Goal: Check status: Check status

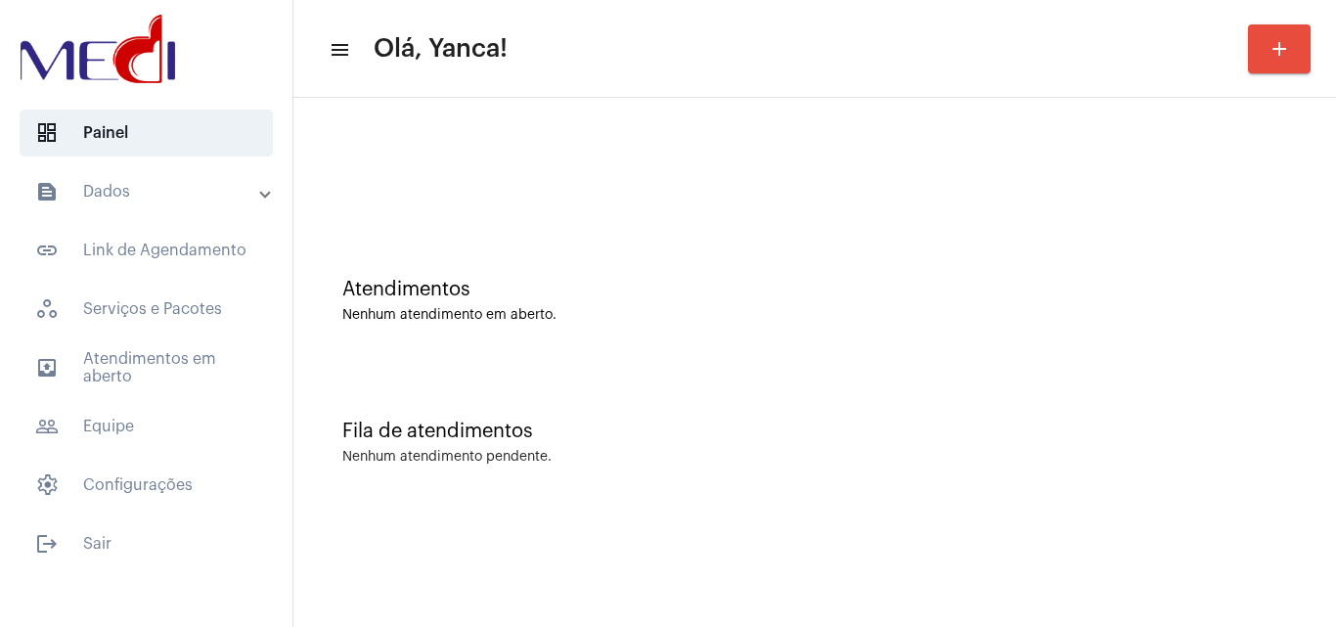
click at [173, 395] on mat-accordion "text_snippet_outlined Dados text_snippet_outlined Relatórios history_outlined H…" at bounding box center [146, 338] width 292 height 340
click at [181, 377] on span "outbox_outline Atendimentos em aberto" at bounding box center [146, 367] width 253 height 47
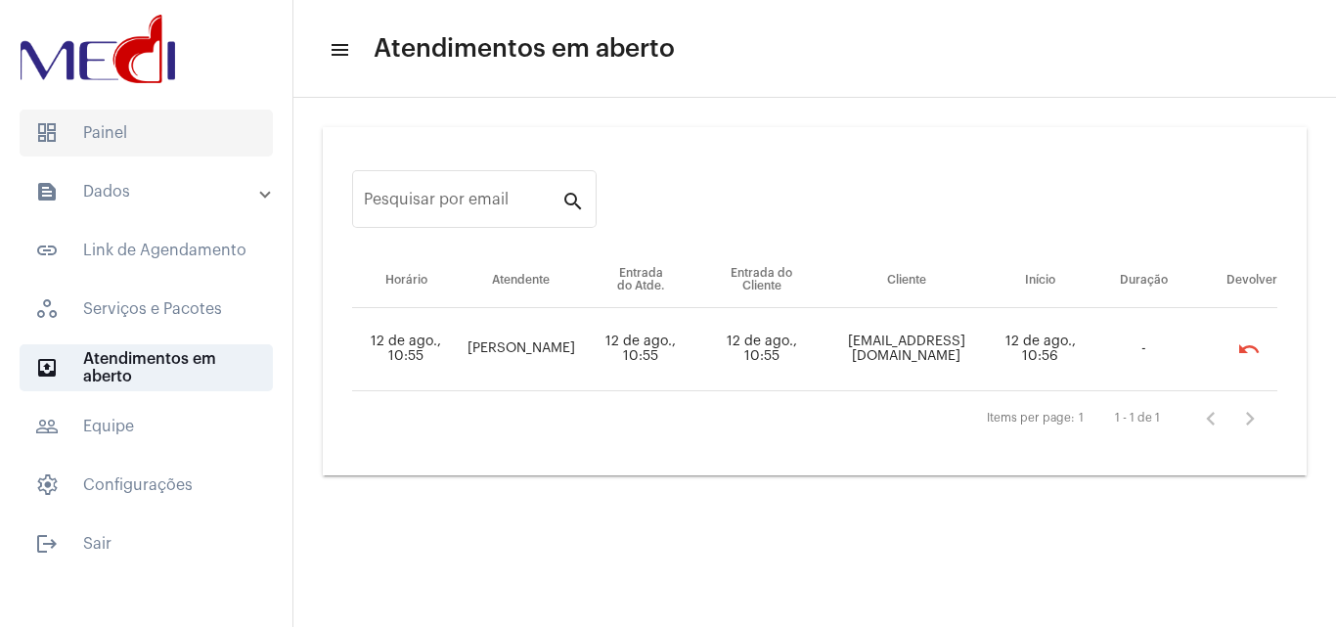
click at [178, 156] on span "dashboard Painel" at bounding box center [146, 133] width 253 height 47
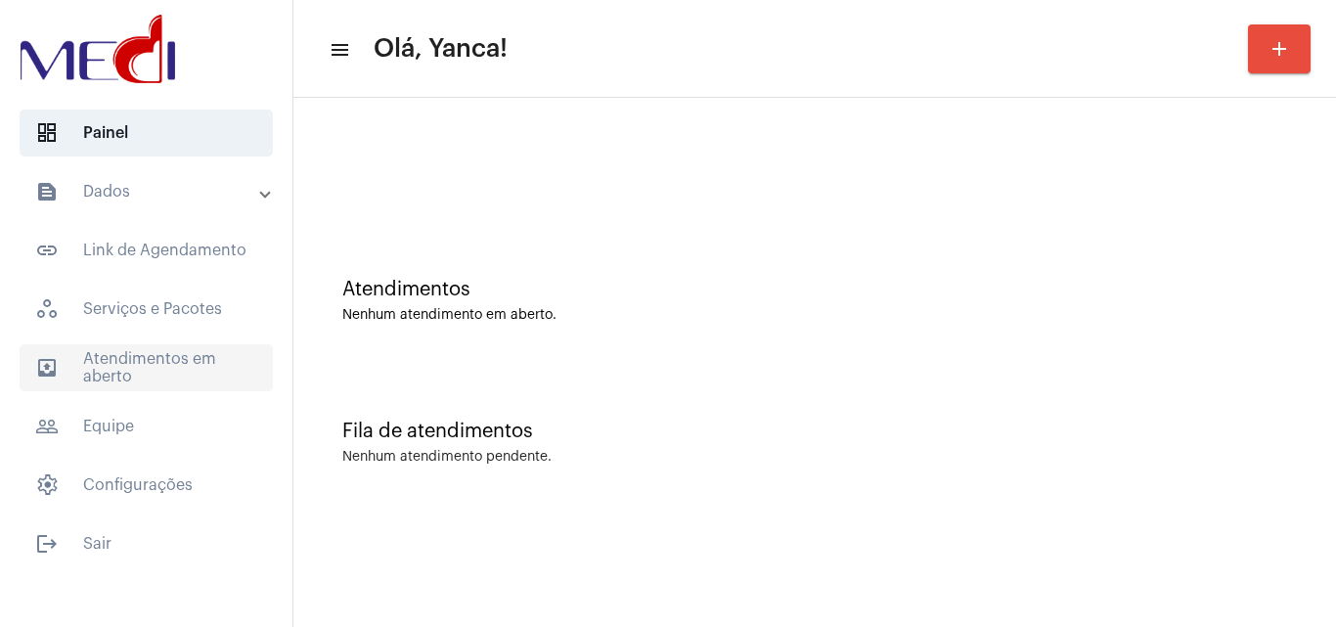
click at [156, 369] on span "outbox_outline Atendimentos em aberto" at bounding box center [146, 367] width 253 height 47
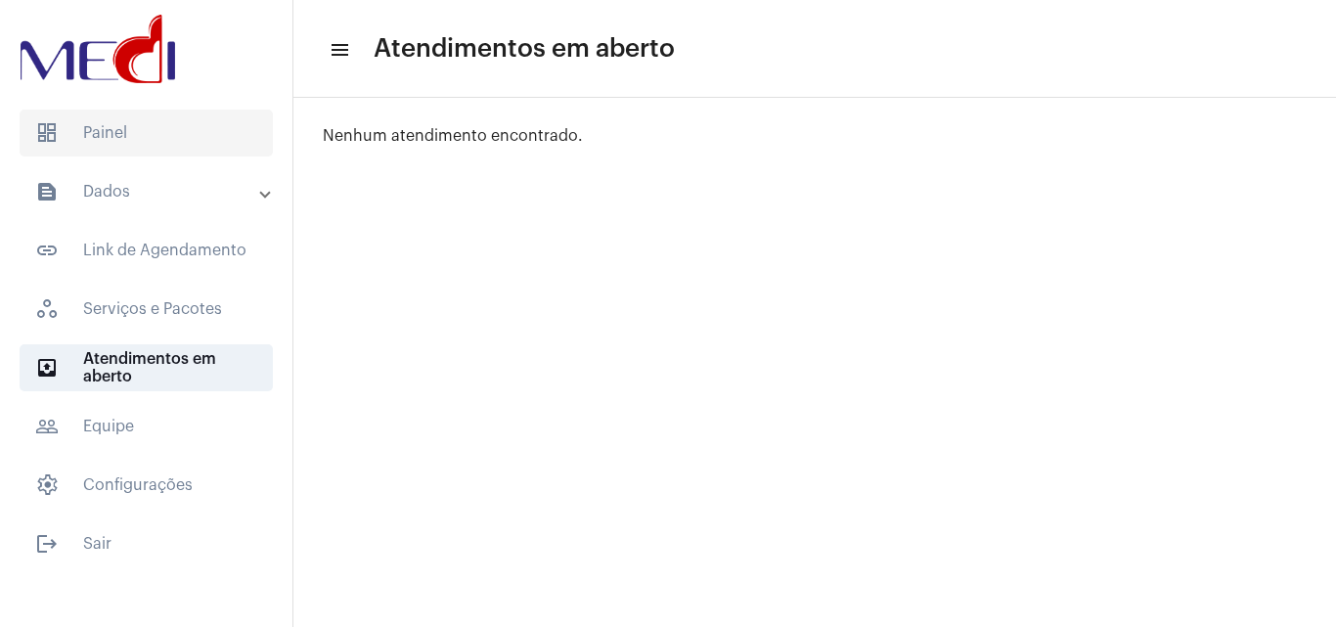
click at [195, 149] on span "dashboard Painel" at bounding box center [146, 133] width 253 height 47
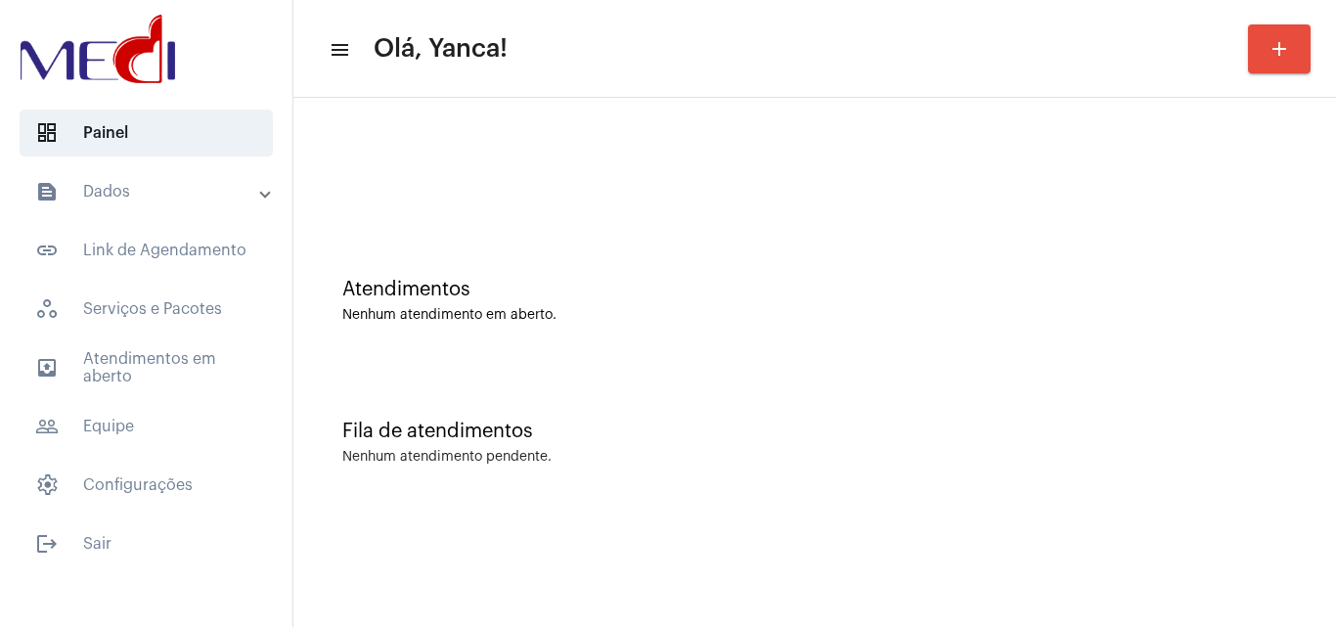
click at [163, 195] on mat-panel-title "text_snippet_outlined Dados" at bounding box center [148, 191] width 226 height 23
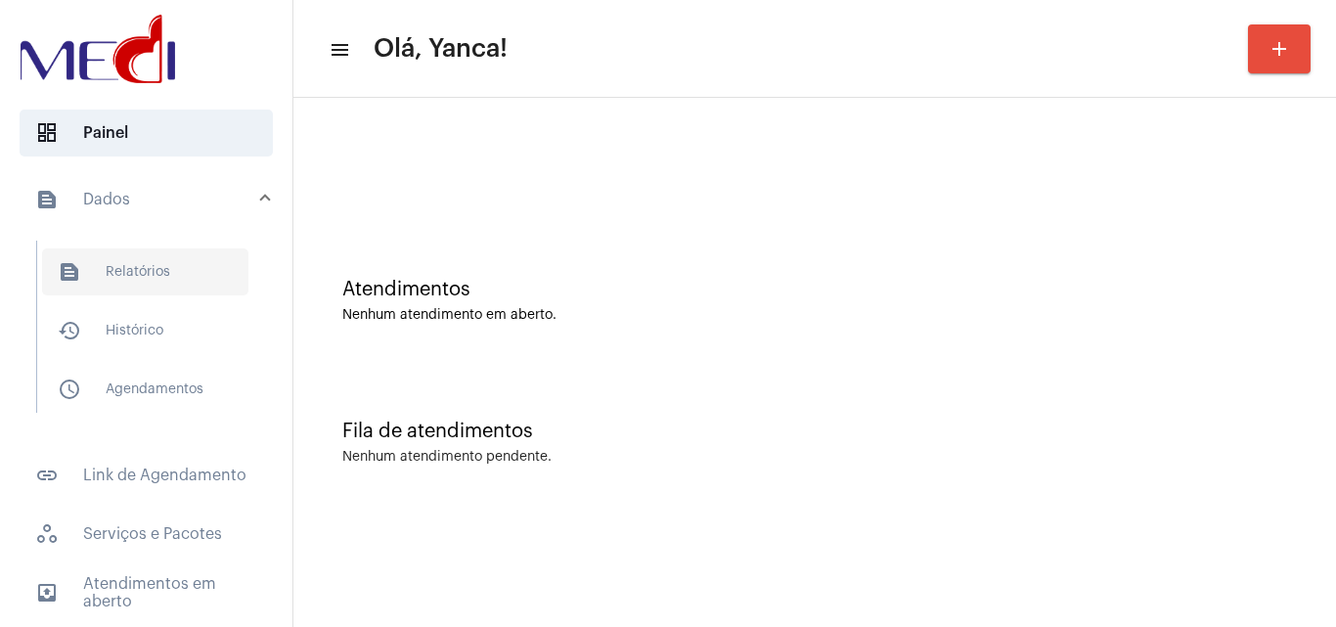
click at [148, 264] on span "text_snippet_outlined Relatórios" at bounding box center [145, 271] width 206 height 47
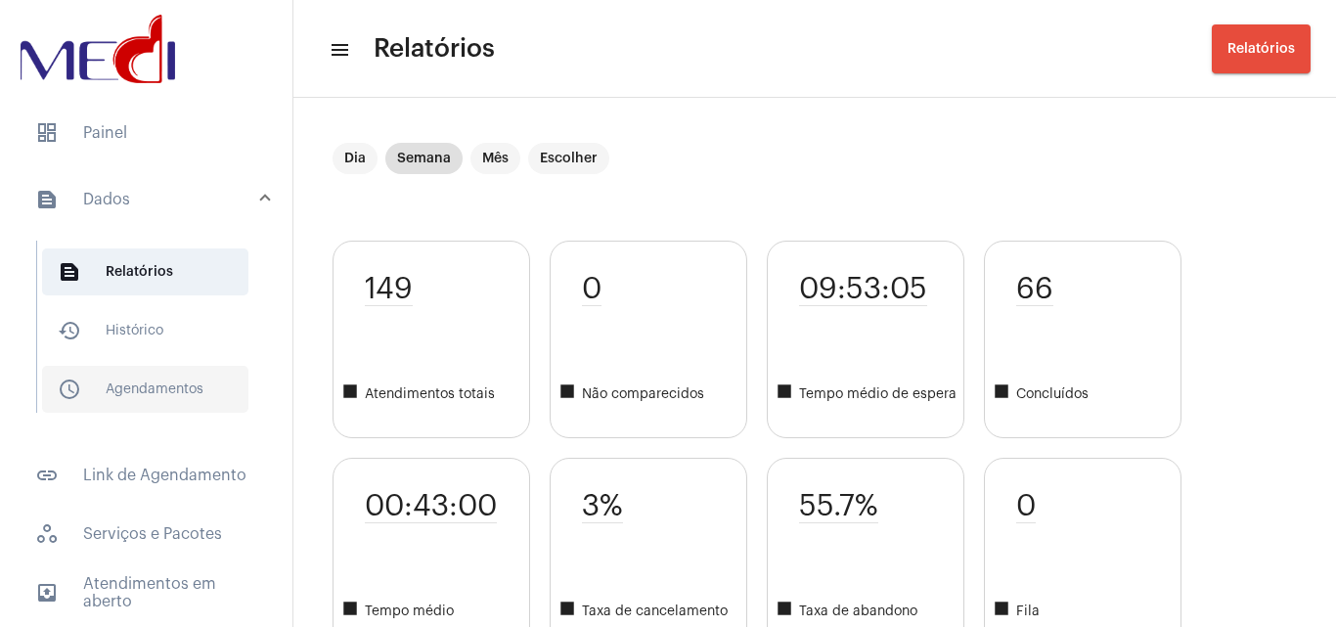
click at [173, 385] on span "schedule_outlined Agendamentos" at bounding box center [145, 389] width 206 height 47
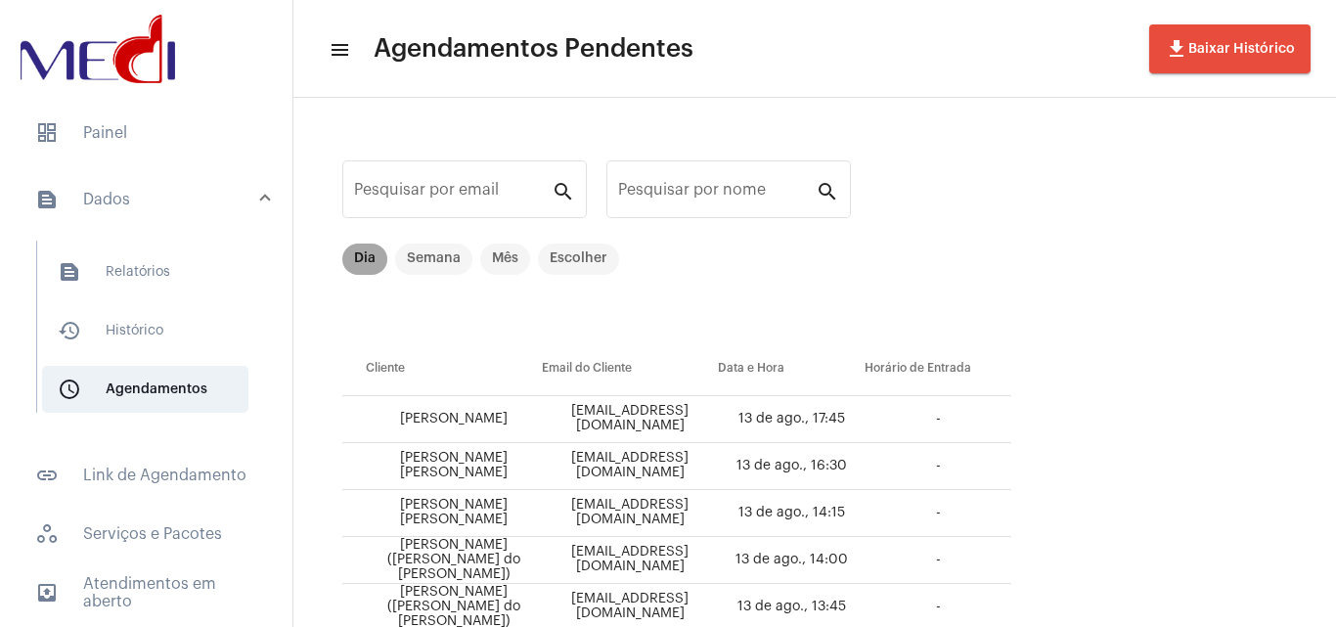
click at [368, 264] on mat-chip "Dia" at bounding box center [364, 259] width 45 height 31
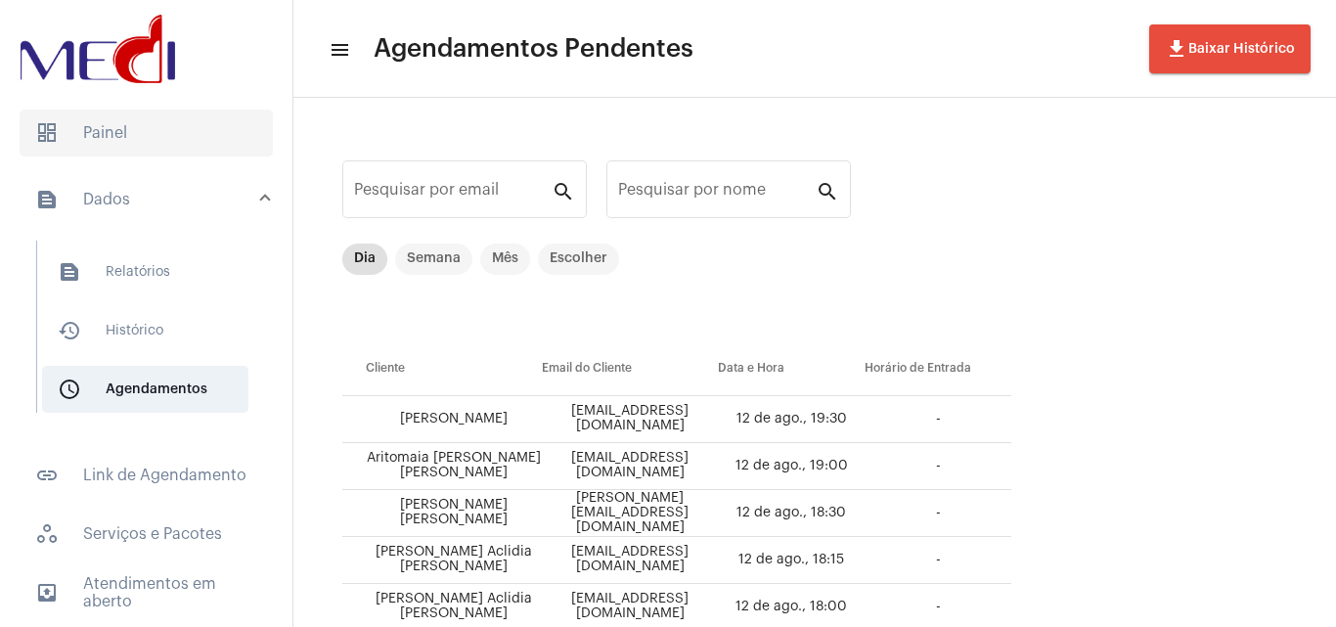
click at [191, 125] on span "dashboard Painel" at bounding box center [146, 133] width 253 height 47
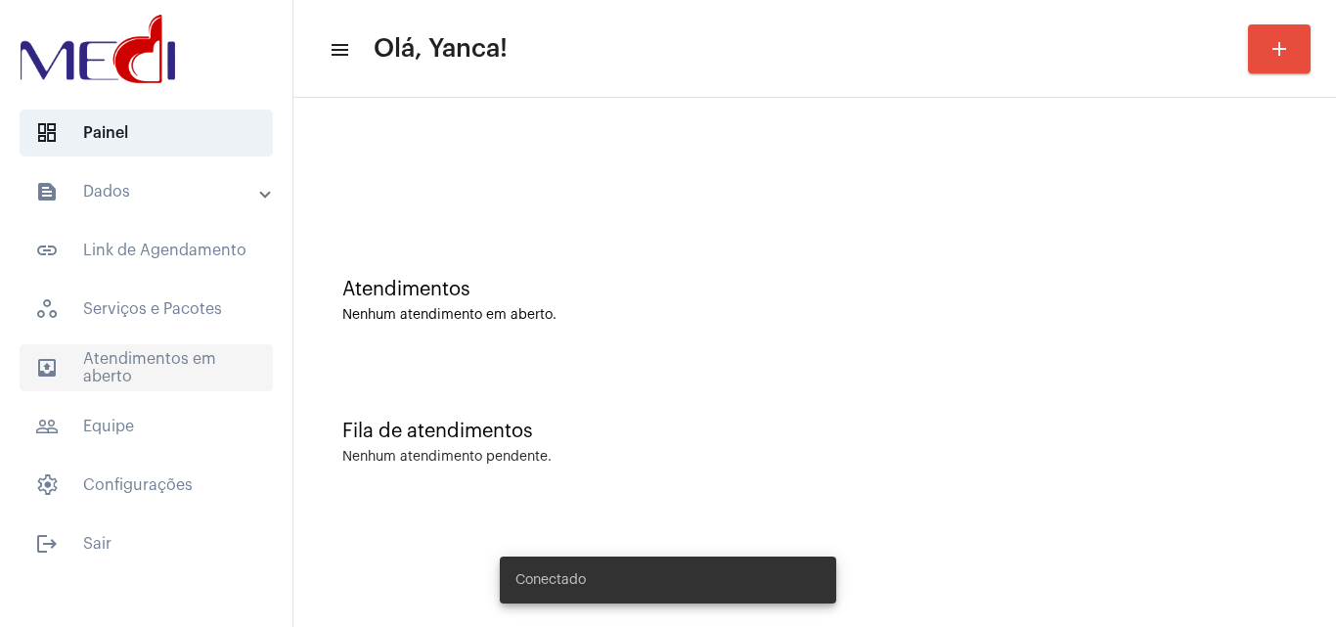
click at [160, 389] on span "outbox_outline Atendimentos em aberto" at bounding box center [146, 367] width 253 height 47
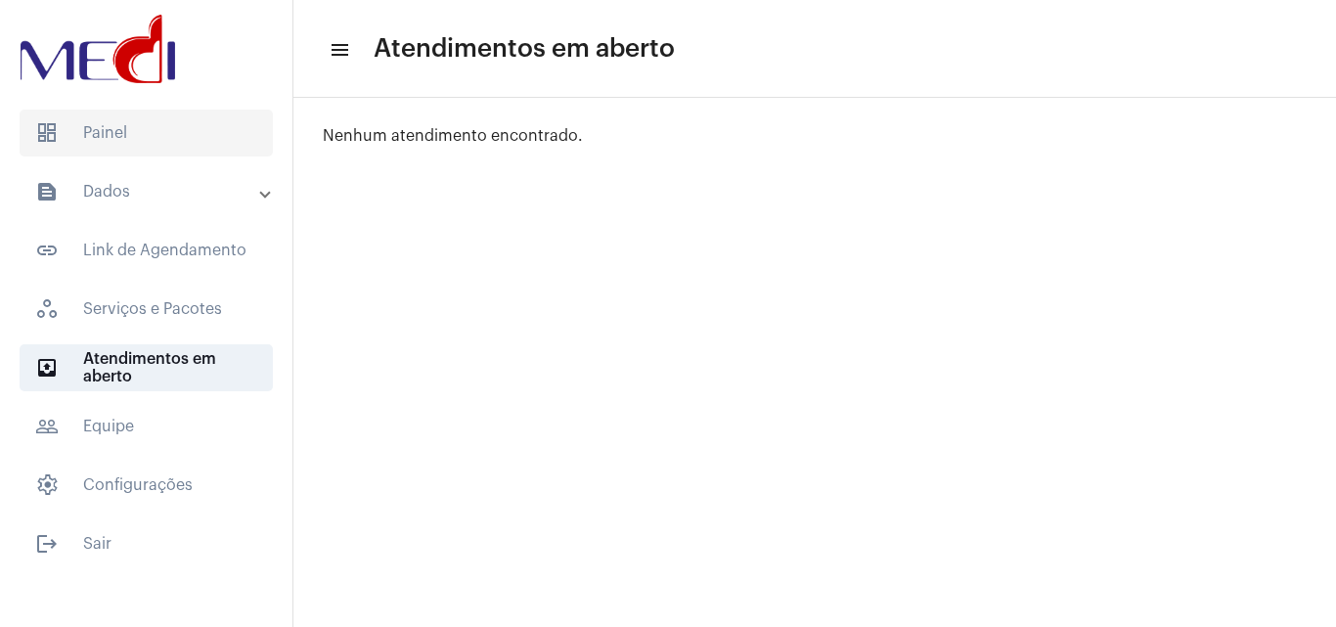
click at [89, 151] on span "dashboard Painel" at bounding box center [146, 133] width 253 height 47
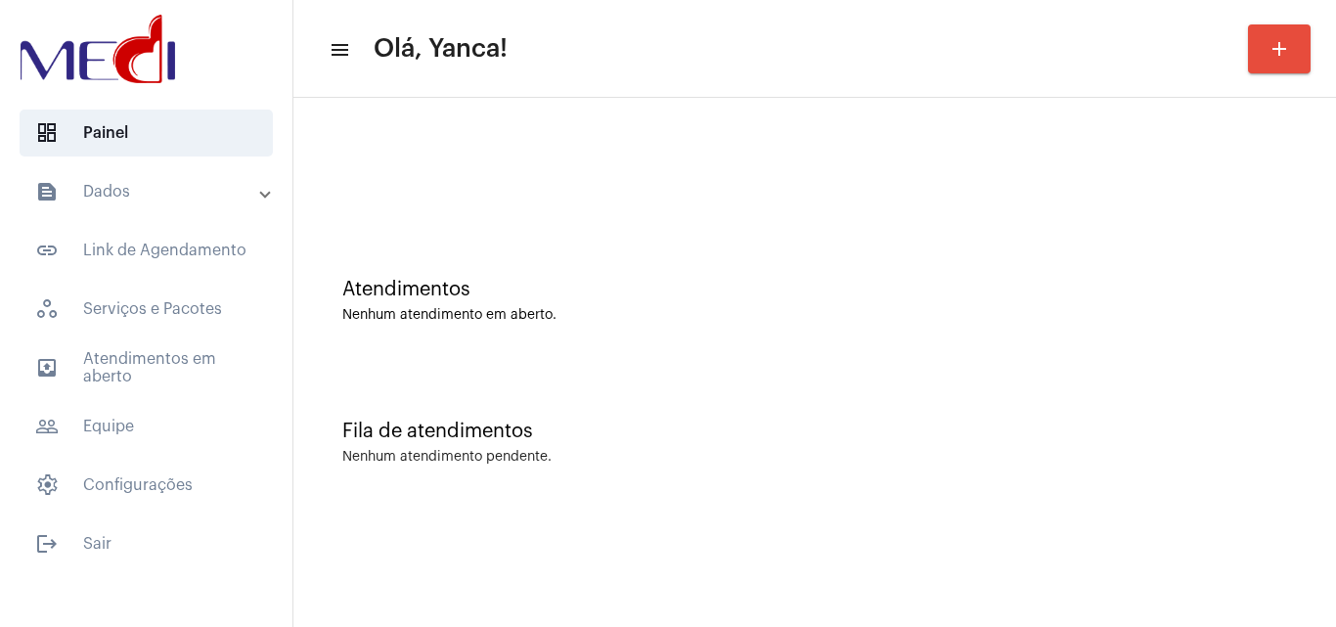
click at [177, 391] on mat-accordion "text_snippet_outlined Dados text_snippet_outlined Relatórios history_outlined H…" at bounding box center [146, 338] width 292 height 340
click at [173, 378] on span "outbox_outline Atendimentos em aberto" at bounding box center [146, 367] width 253 height 47
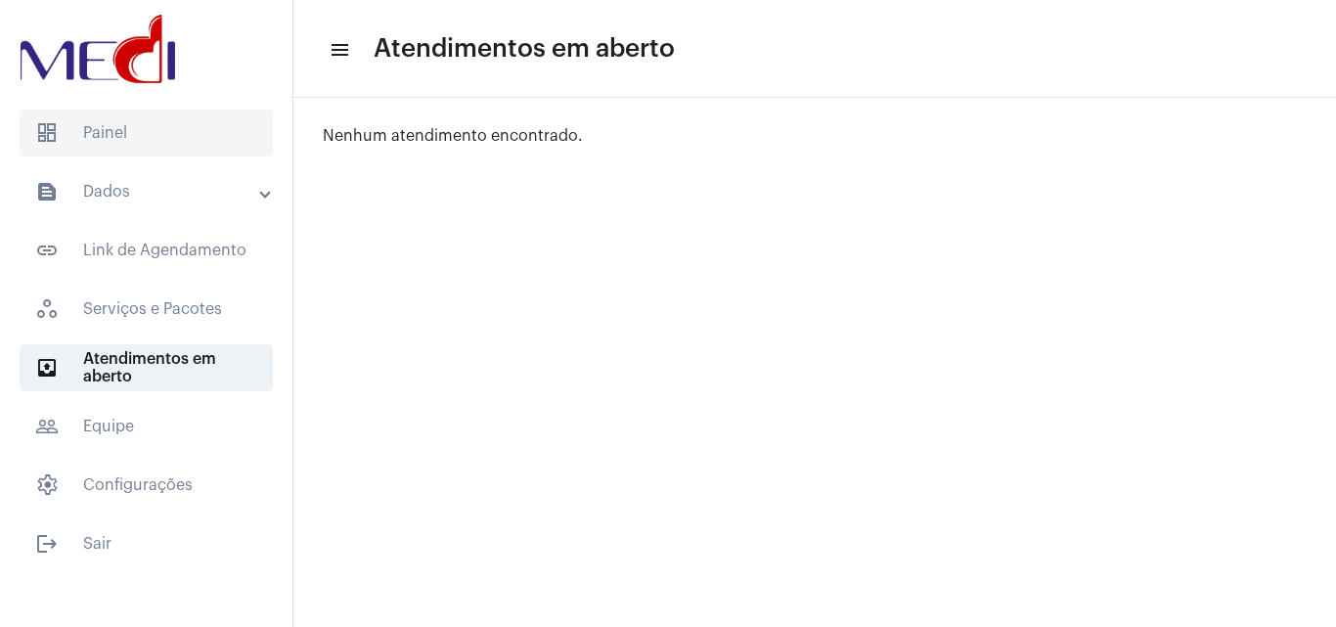
click at [136, 129] on span "dashboard Painel" at bounding box center [146, 133] width 253 height 47
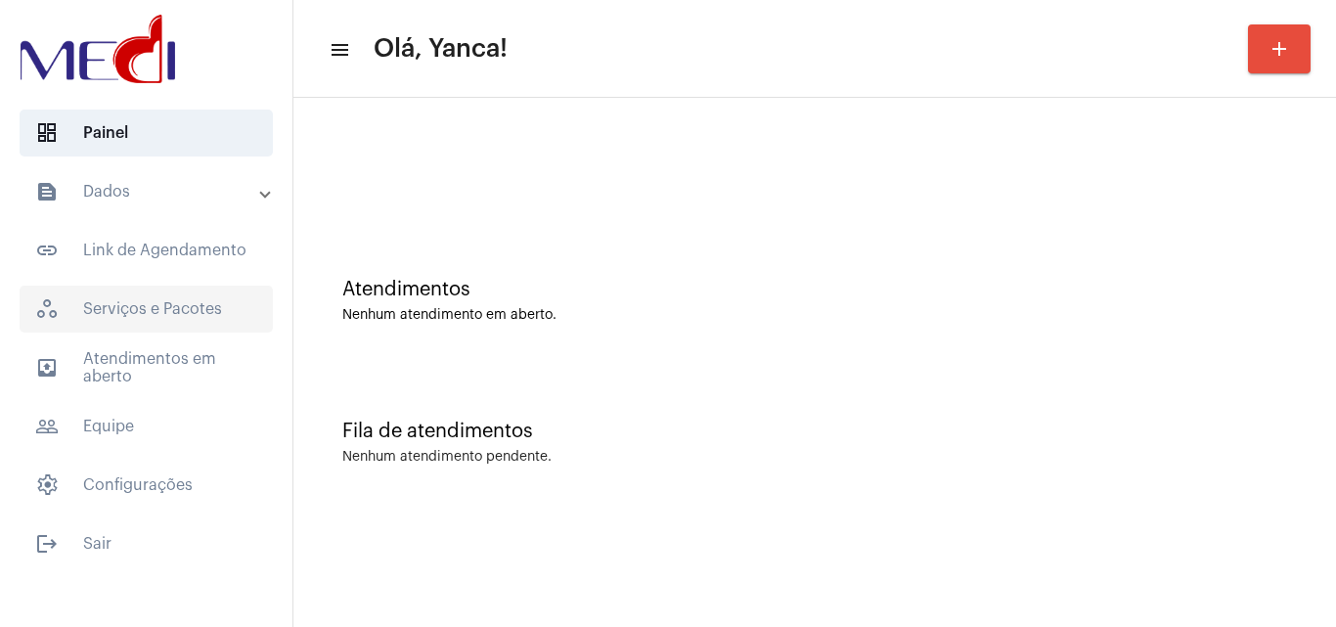
drag, startPoint x: 140, startPoint y: 366, endPoint x: 141, endPoint y: 302, distance: 63.6
click at [144, 366] on span "outbox_outline Atendimentos em aberto" at bounding box center [146, 367] width 253 height 47
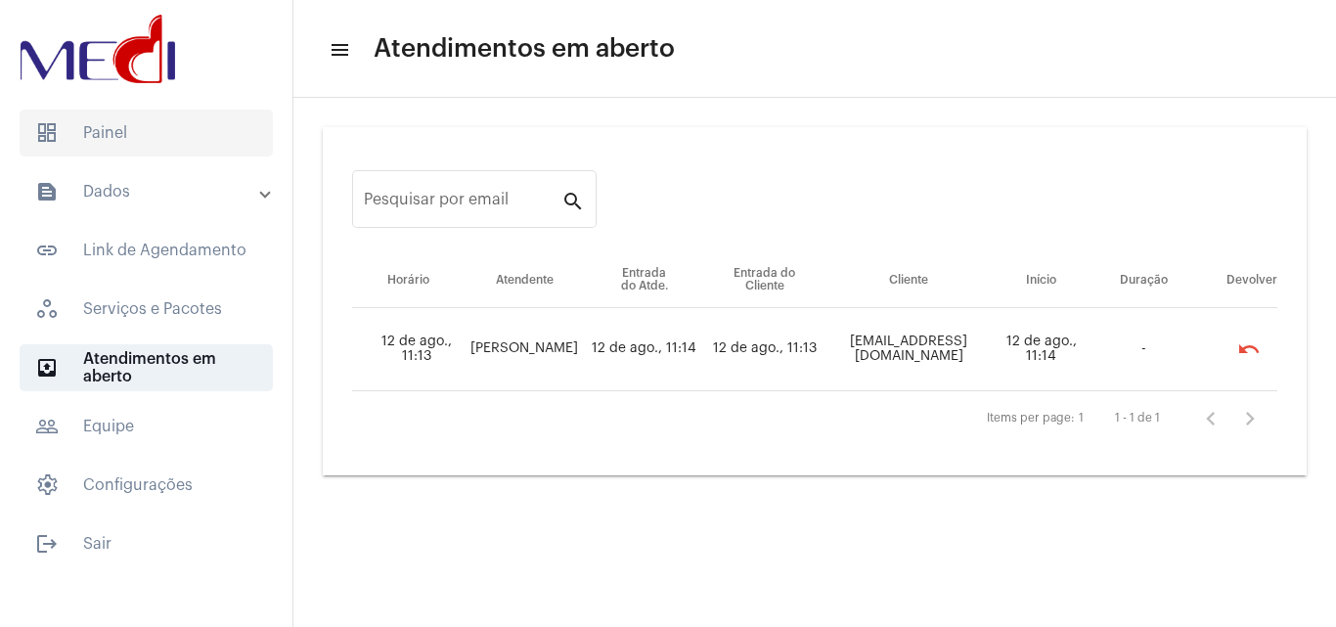
click at [166, 125] on span "dashboard Painel" at bounding box center [146, 133] width 253 height 47
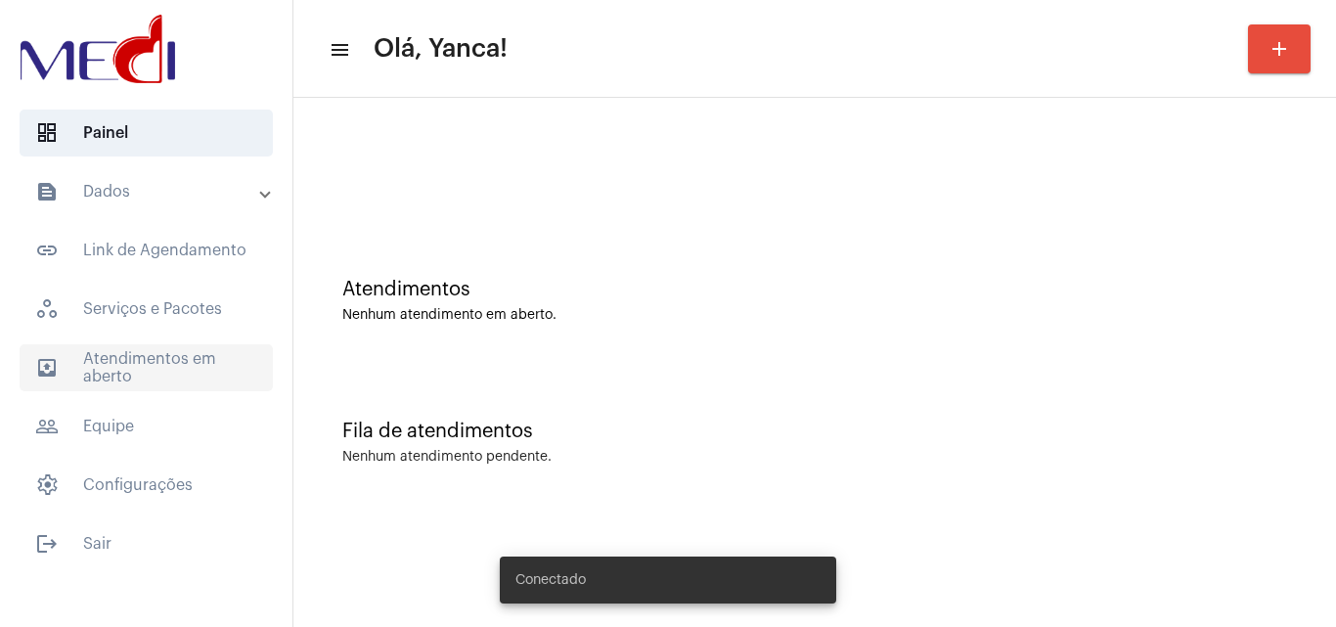
click at [165, 362] on span "outbox_outline Atendimentos em aberto" at bounding box center [146, 367] width 253 height 47
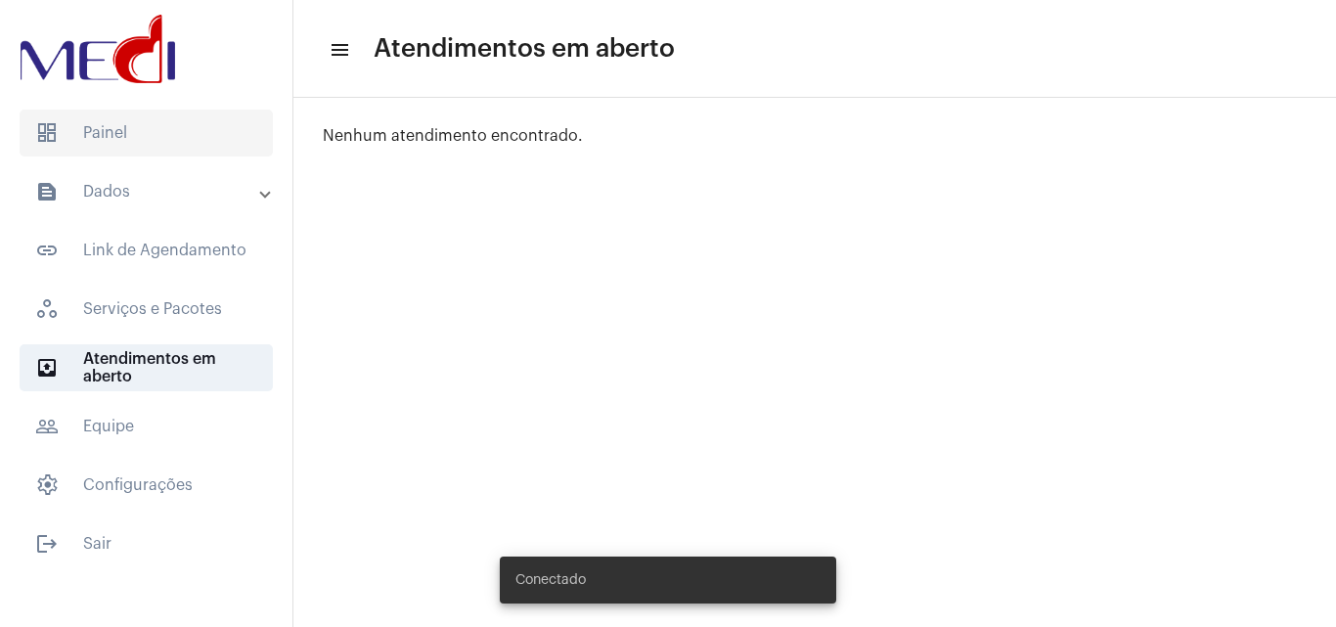
click at [177, 139] on span "dashboard Painel" at bounding box center [146, 133] width 253 height 47
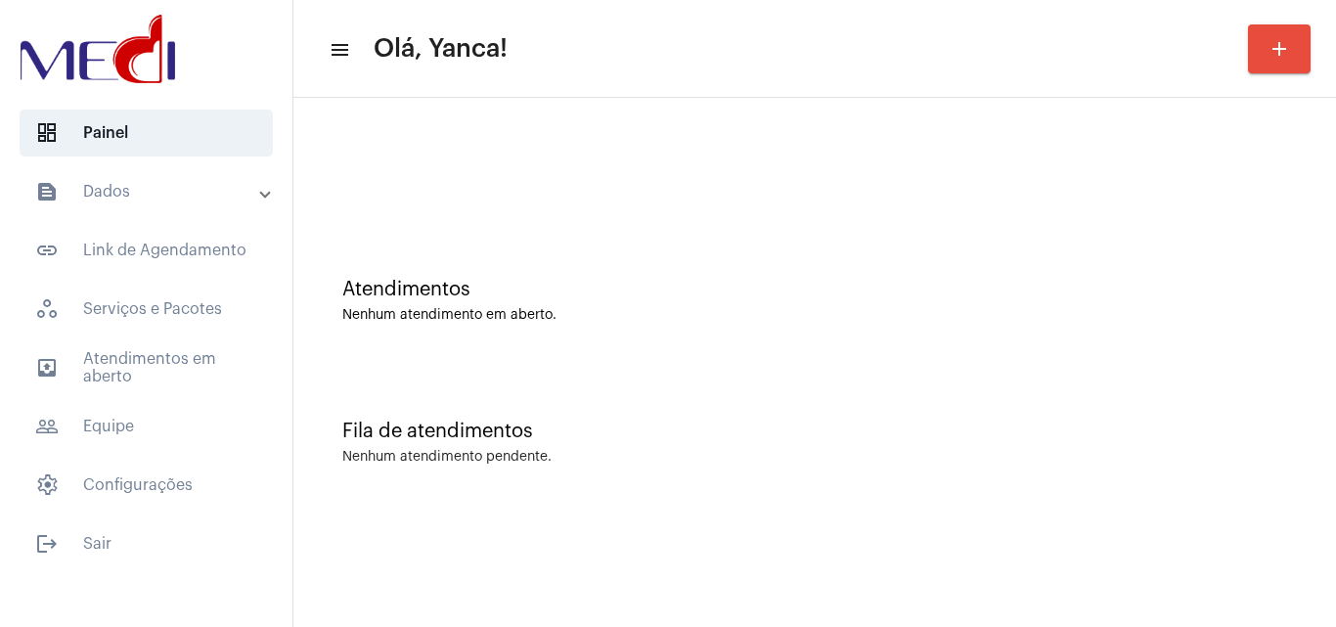
click at [151, 199] on mat-panel-title "text_snippet_outlined Dados" at bounding box center [148, 191] width 226 height 23
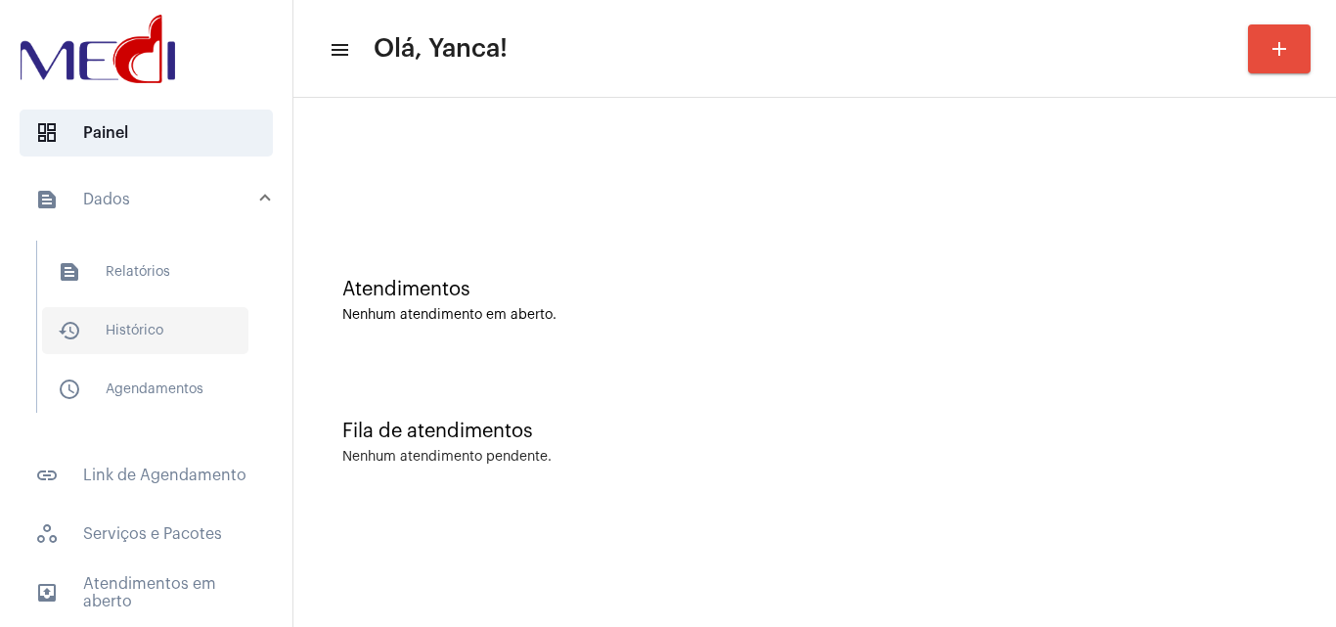
click at [170, 335] on span "history_outlined Histórico" at bounding box center [145, 330] width 206 height 47
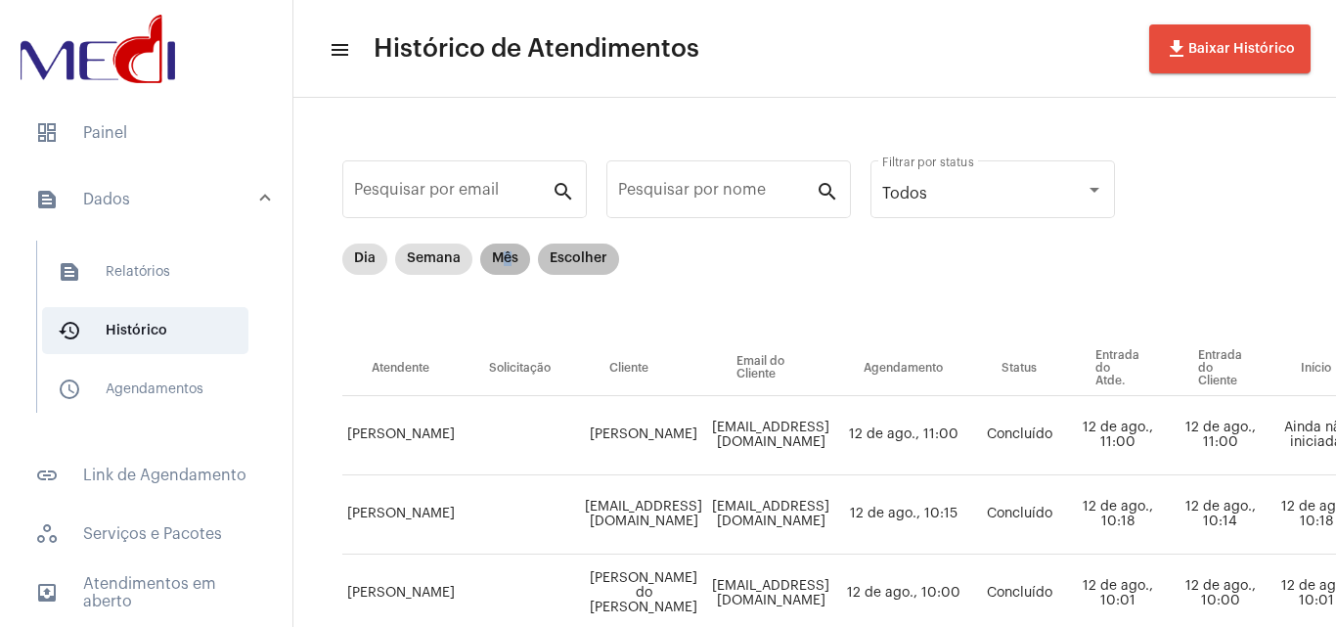
drag, startPoint x: 506, startPoint y: 257, endPoint x: 558, endPoint y: 250, distance: 53.3
click at [507, 257] on mat-chip "Mês" at bounding box center [505, 259] width 50 height 31
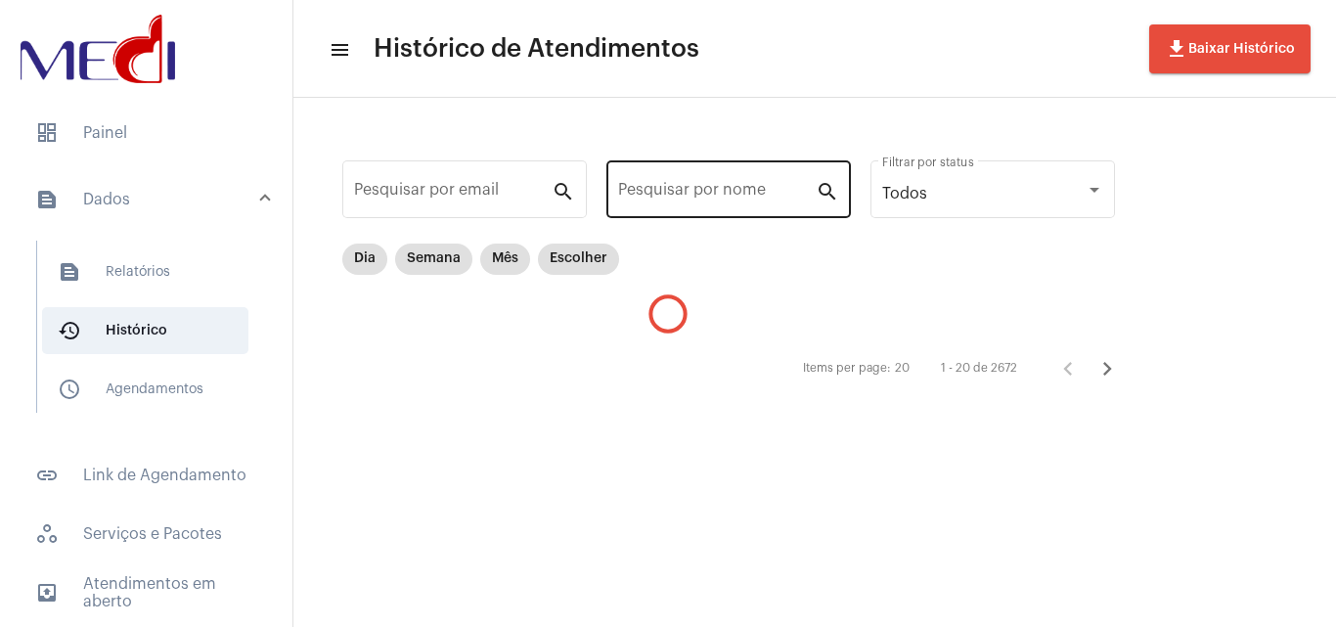
click at [732, 189] on input "Pesquisar por nome" at bounding box center [717, 194] width 198 height 18
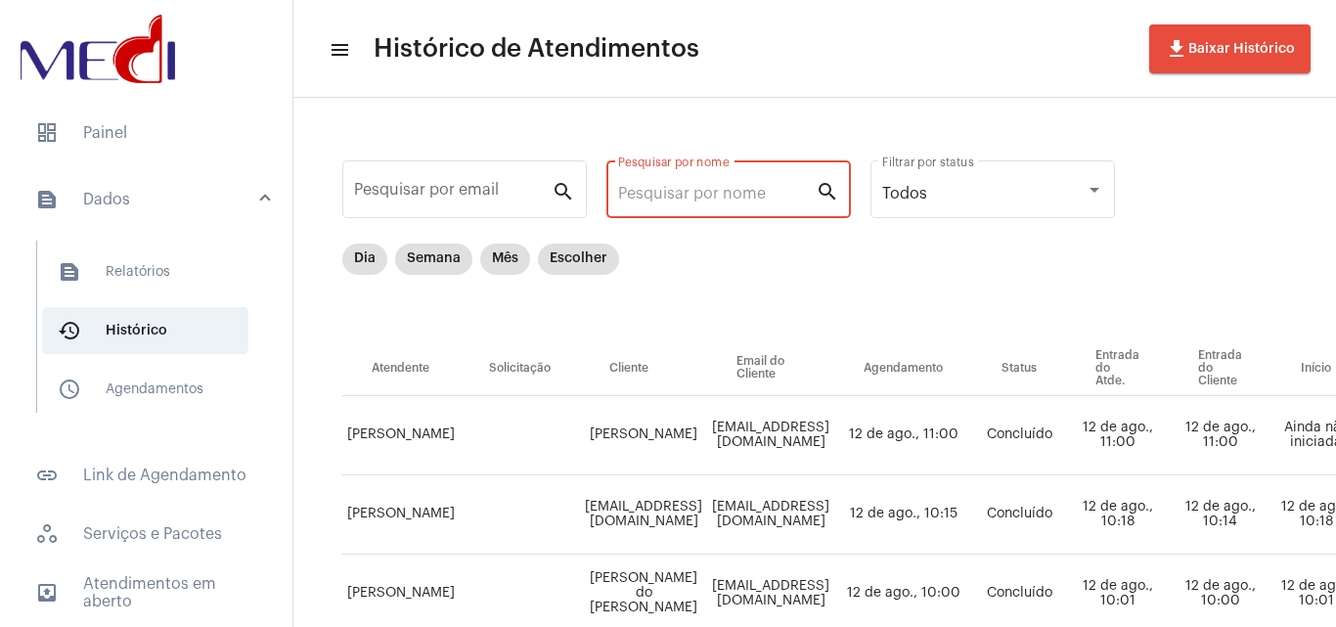
paste input "[DEMOGRAPHIC_DATA][PERSON_NAME]"
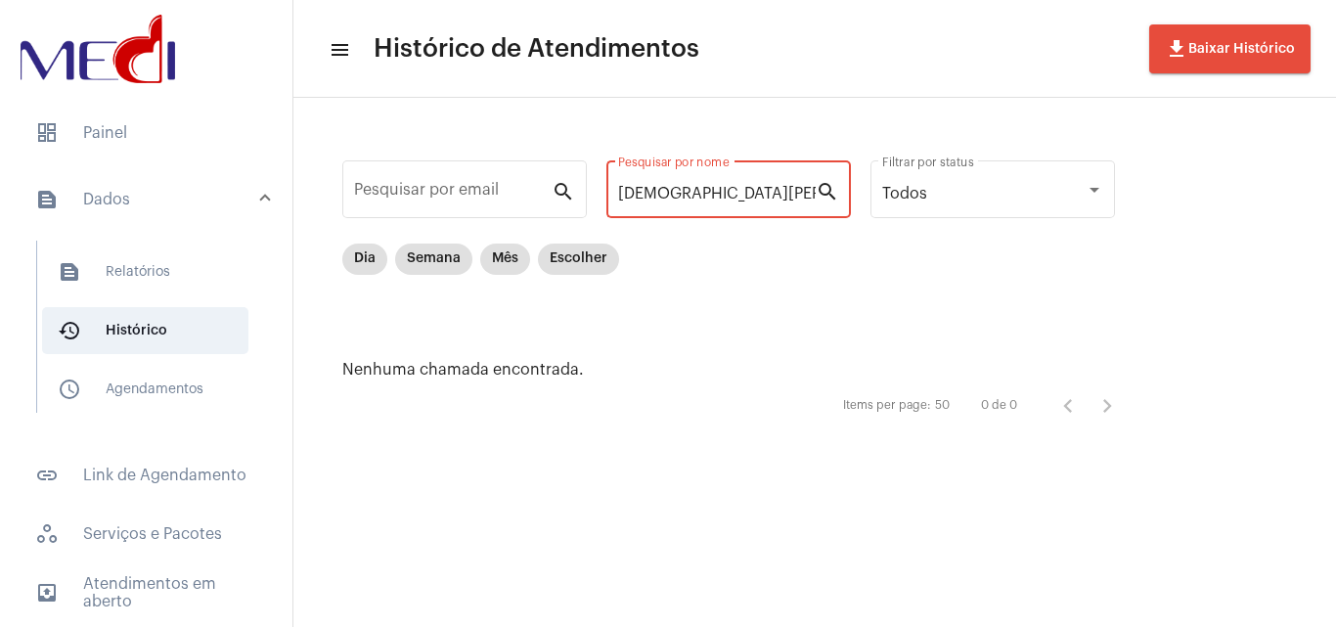
drag, startPoint x: 693, startPoint y: 190, endPoint x: 862, endPoint y: 212, distance: 169.7
click at [861, 211] on div "Pesquisar por email search [DEMOGRAPHIC_DATA][PERSON_NAME] Pesquisar por nome s…" at bounding box center [738, 289] width 851 height 345
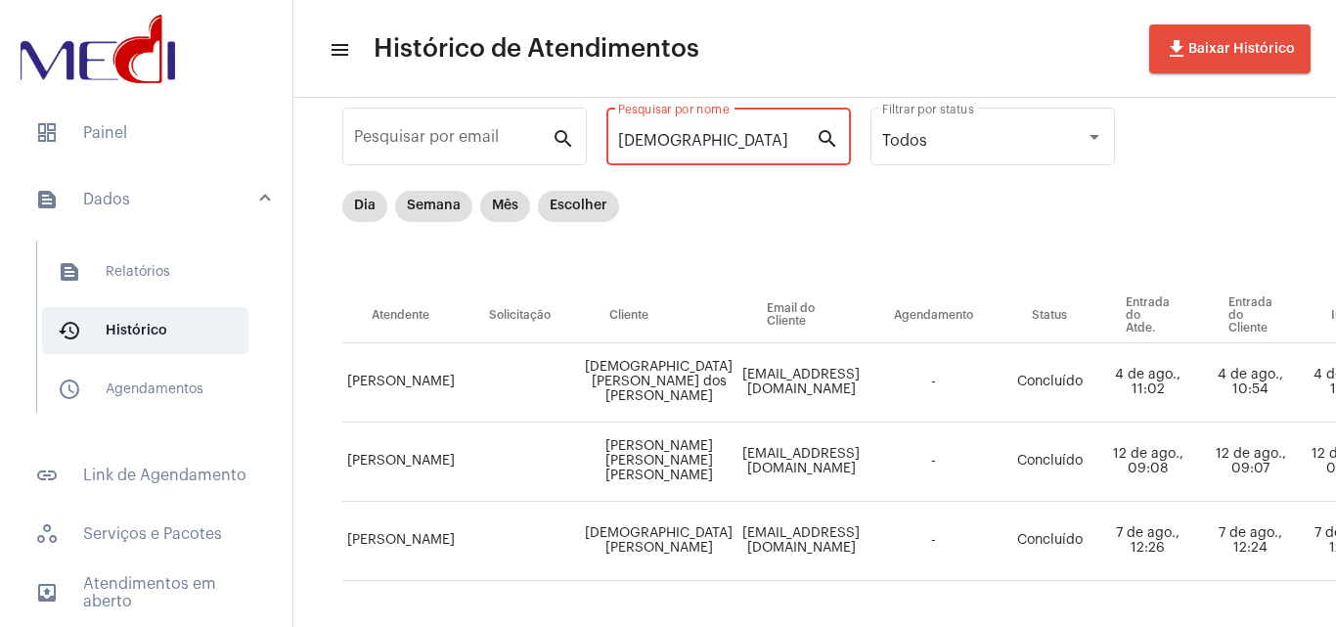
scroll to position [98, 0]
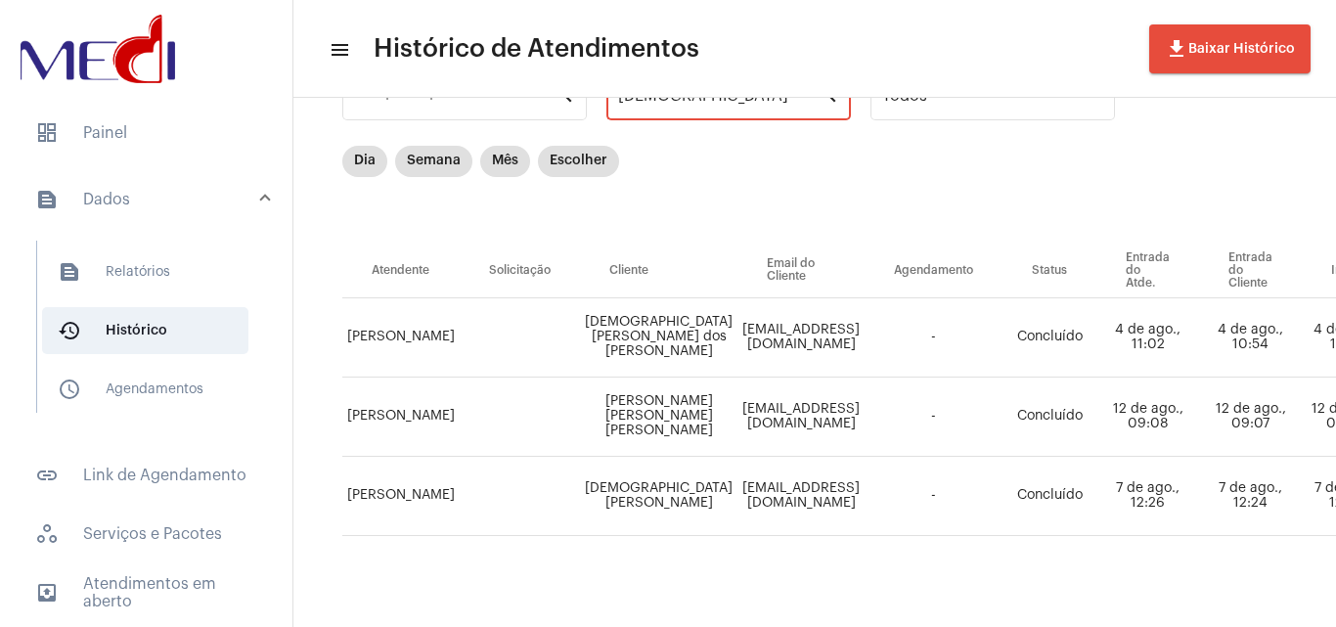
type input "[DEMOGRAPHIC_DATA]"
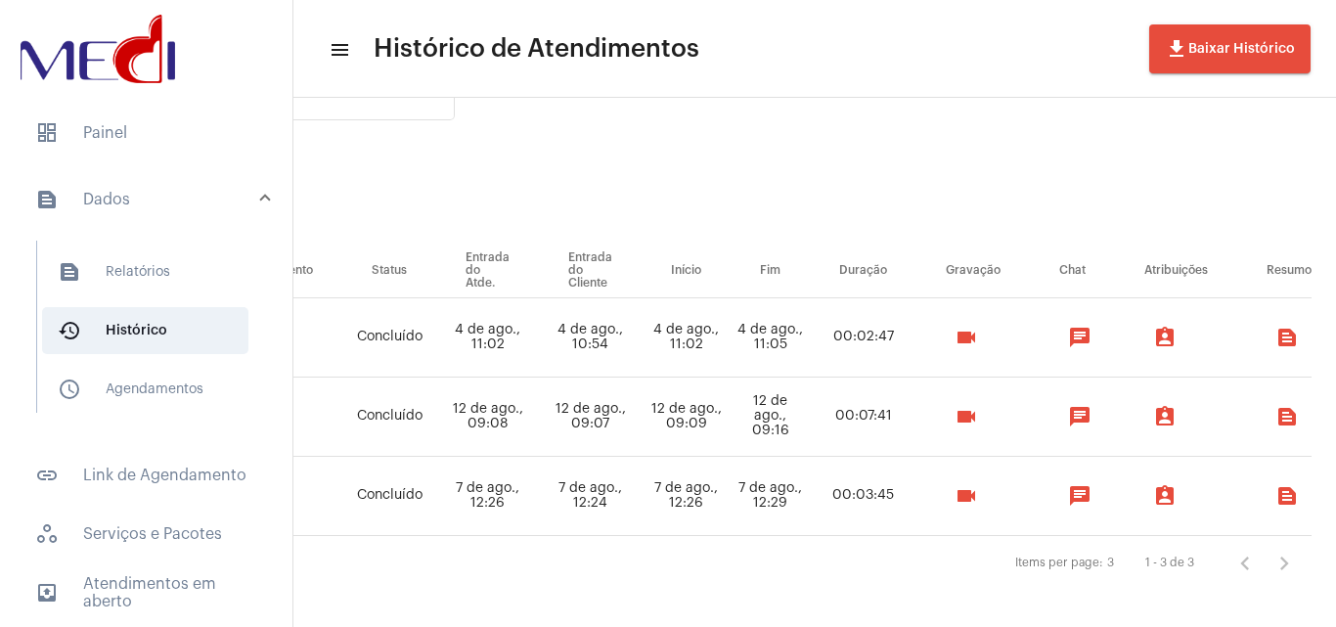
scroll to position [98, 768]
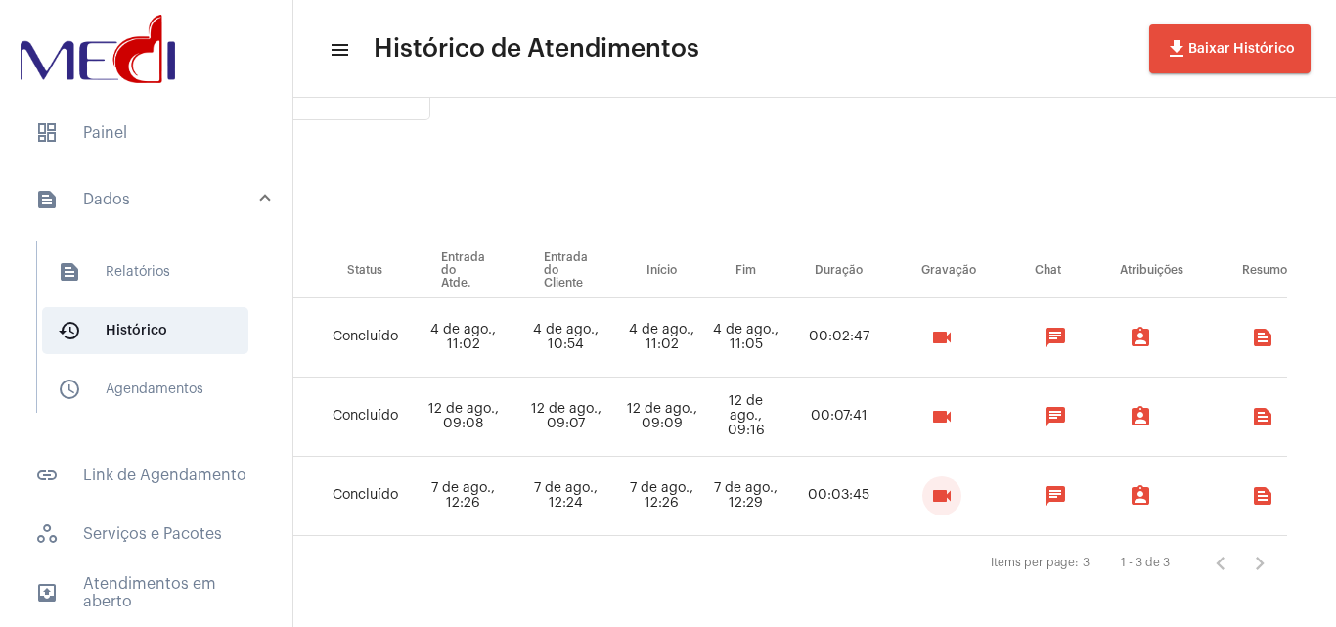
click at [922, 495] on button "videocam" at bounding box center [941, 495] width 39 height 39
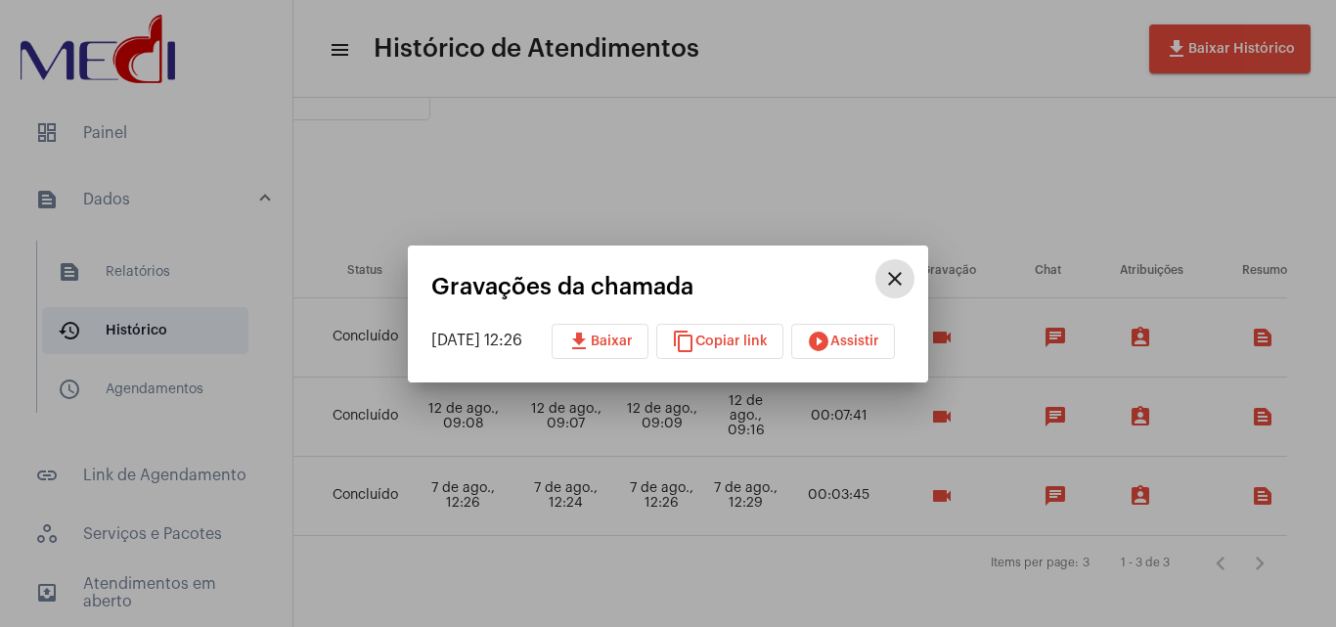
click at [877, 333] on button "play_circle_filled Assistir" at bounding box center [843, 341] width 104 height 35
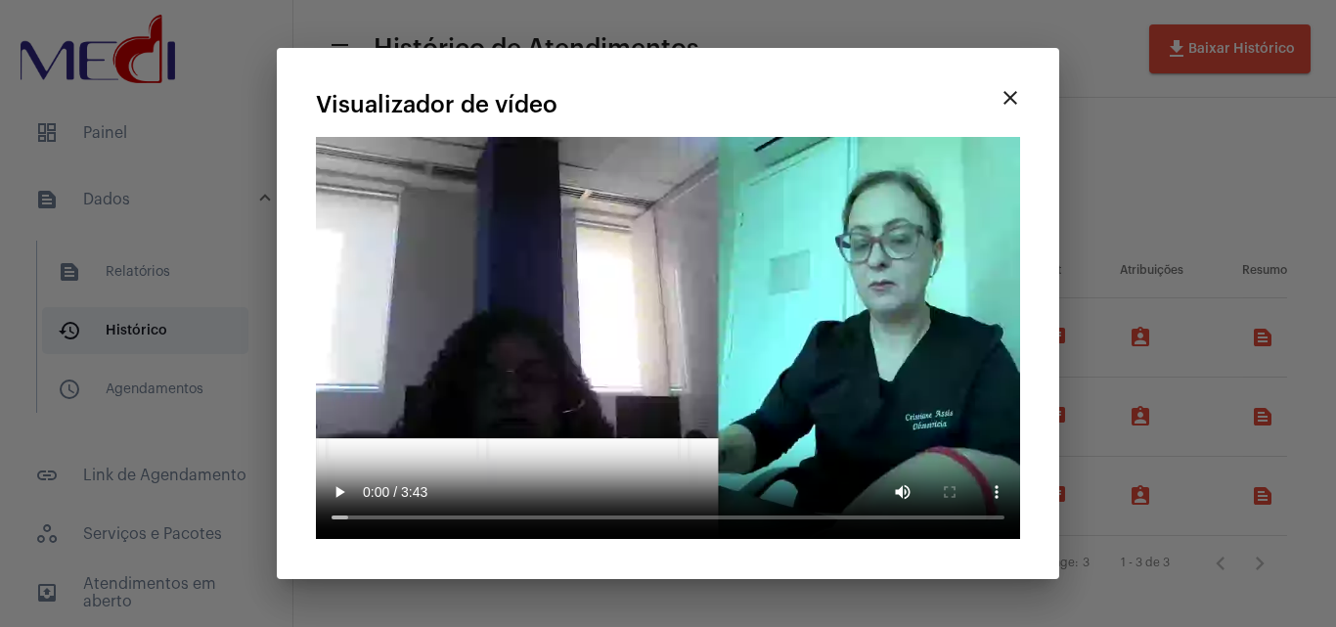
click at [1155, 143] on div at bounding box center [668, 313] width 1336 height 627
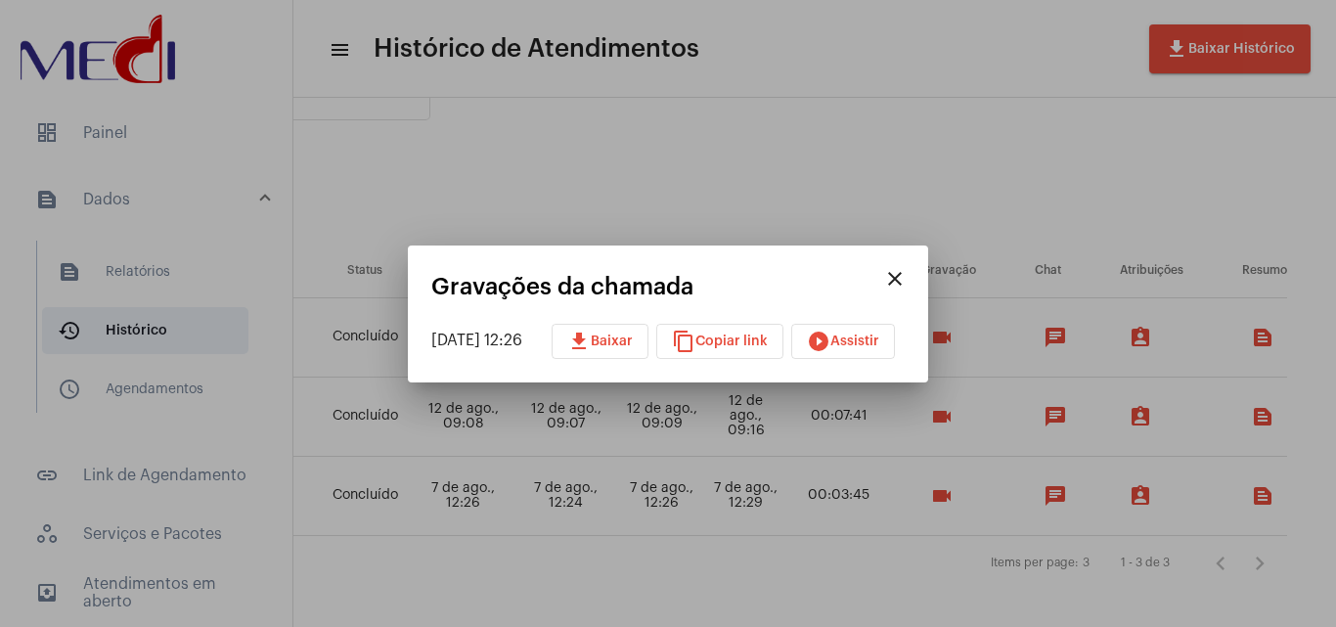
click at [629, 342] on span "download Baixar" at bounding box center [600, 341] width 66 height 14
drag, startPoint x: 919, startPoint y: 279, endPoint x: 833, endPoint y: 283, distance: 86.2
click at [907, 279] on mat-icon "close" at bounding box center [894, 278] width 23 height 23
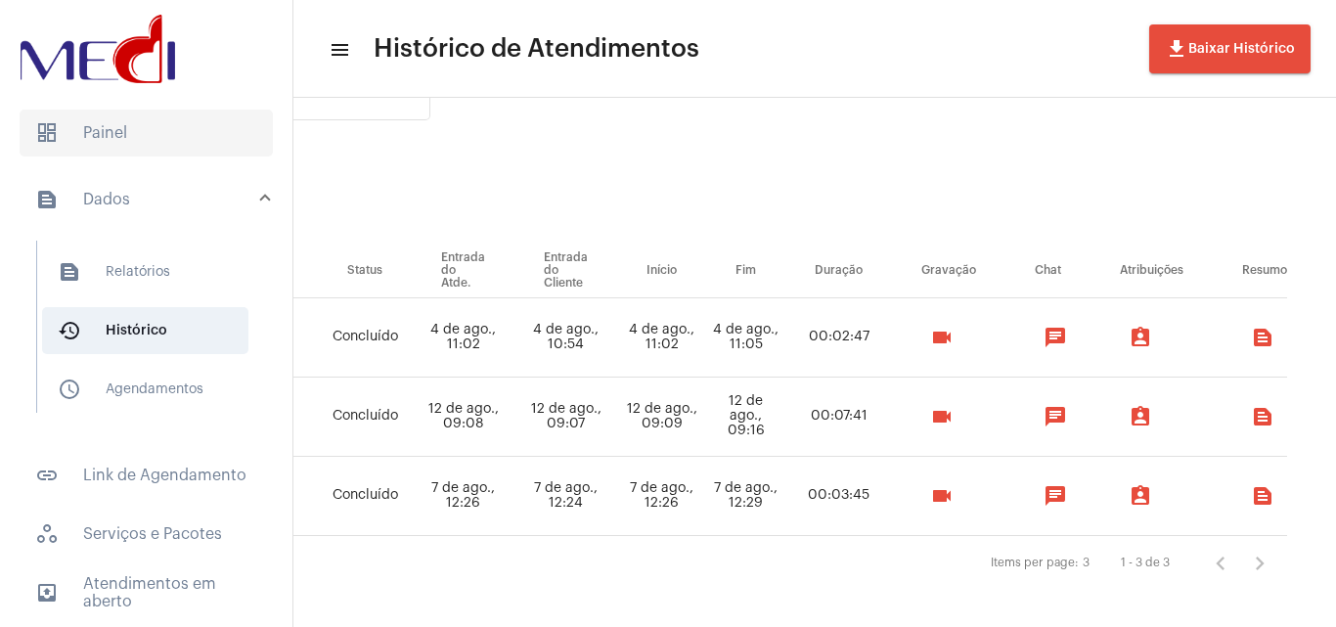
click at [185, 128] on span "dashboard Painel" at bounding box center [146, 133] width 253 height 47
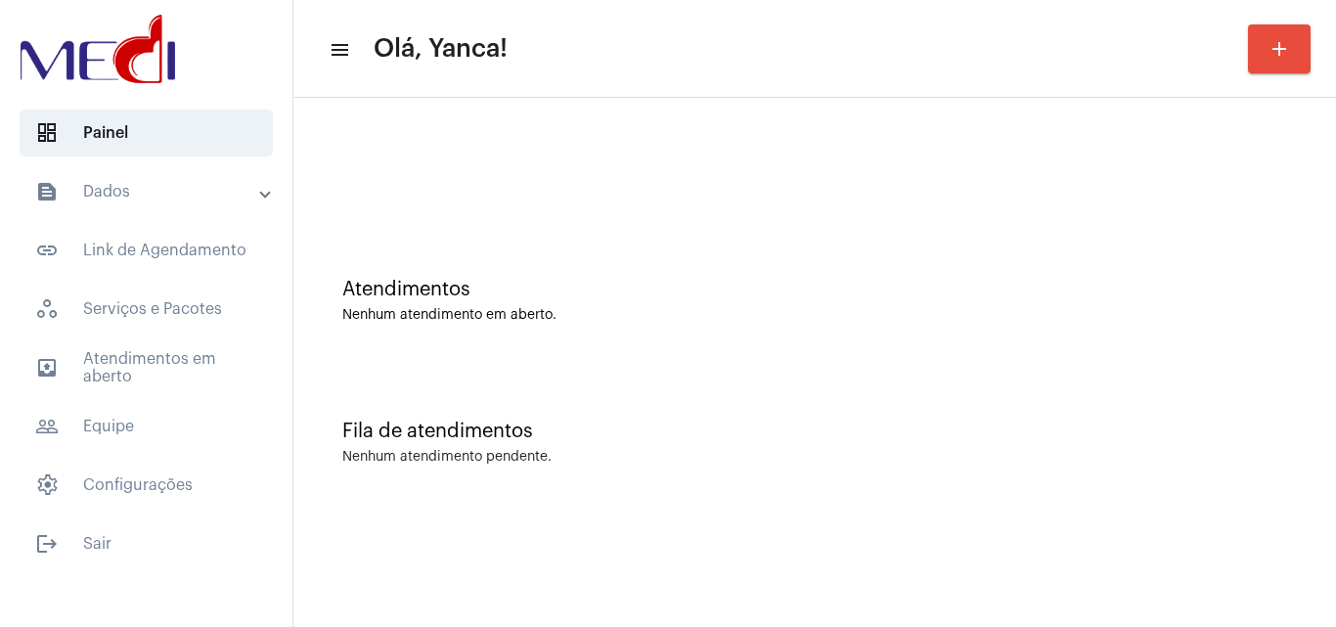
drag, startPoint x: 160, startPoint y: 353, endPoint x: 275, endPoint y: 365, distance: 115.0
click at [161, 354] on span "outbox_outline Atendimentos em aberto" at bounding box center [146, 367] width 253 height 47
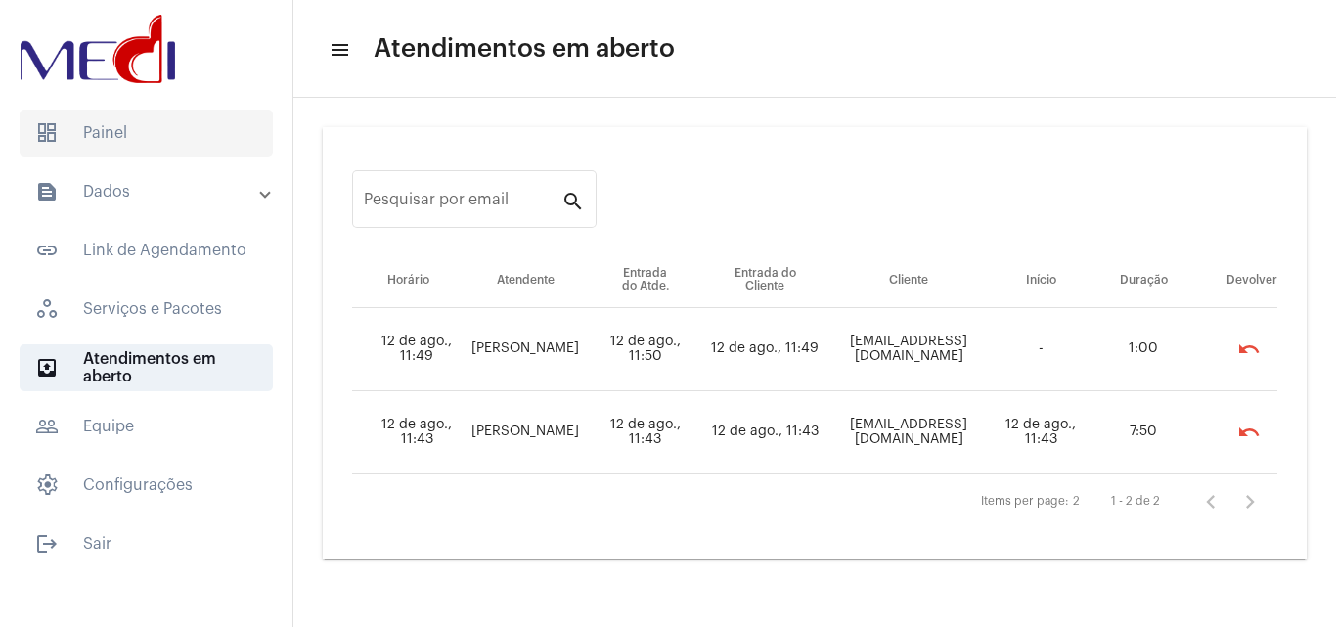
click at [184, 148] on span "dashboard Painel" at bounding box center [146, 133] width 253 height 47
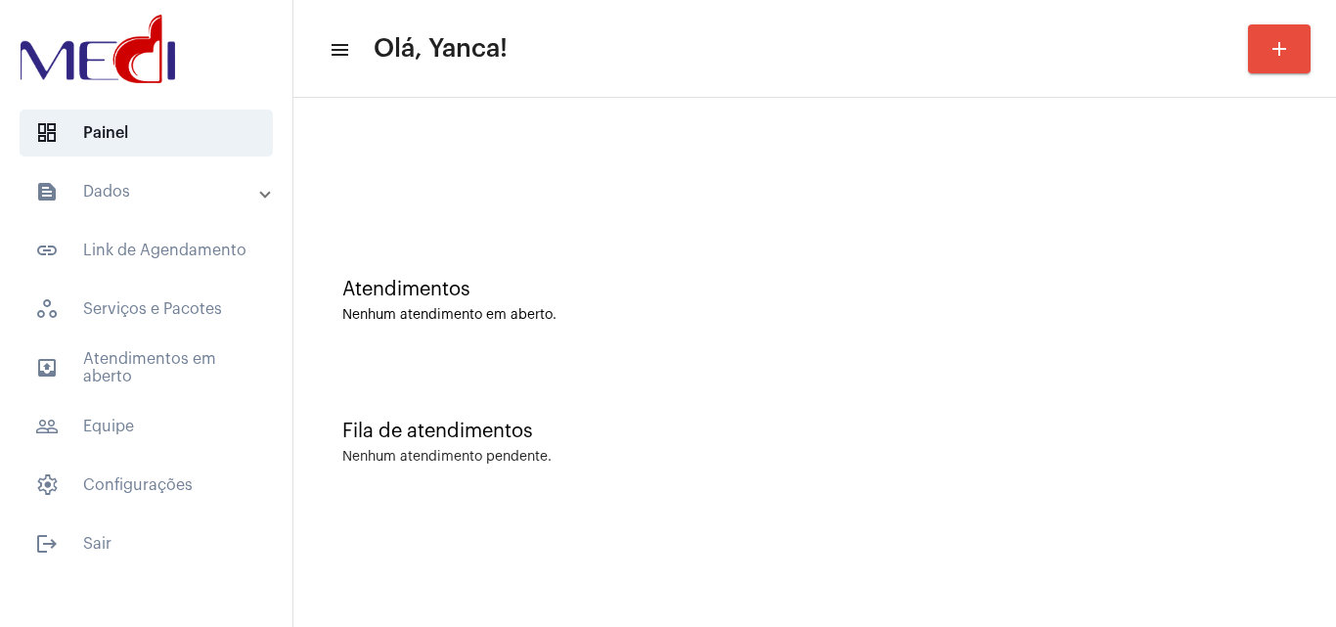
click at [170, 176] on mat-expansion-panel-header "text_snippet_outlined Dados" at bounding box center [152, 191] width 281 height 47
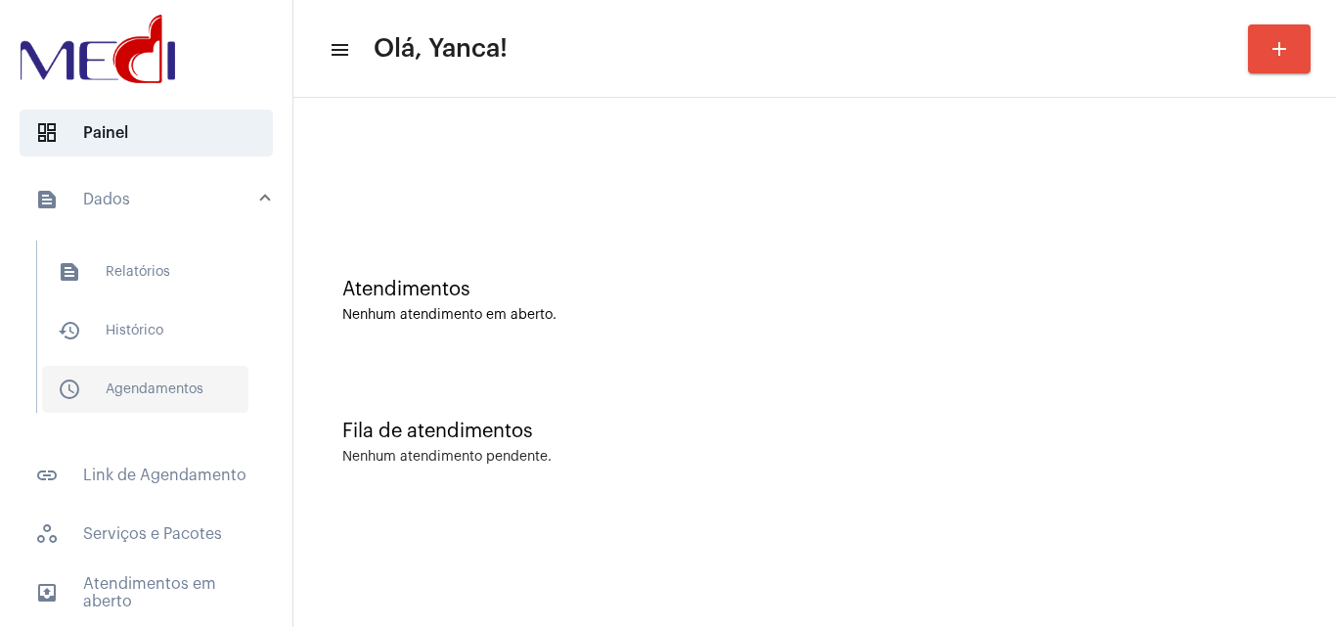
click at [164, 390] on span "schedule_outlined Agendamentos" at bounding box center [145, 389] width 206 height 47
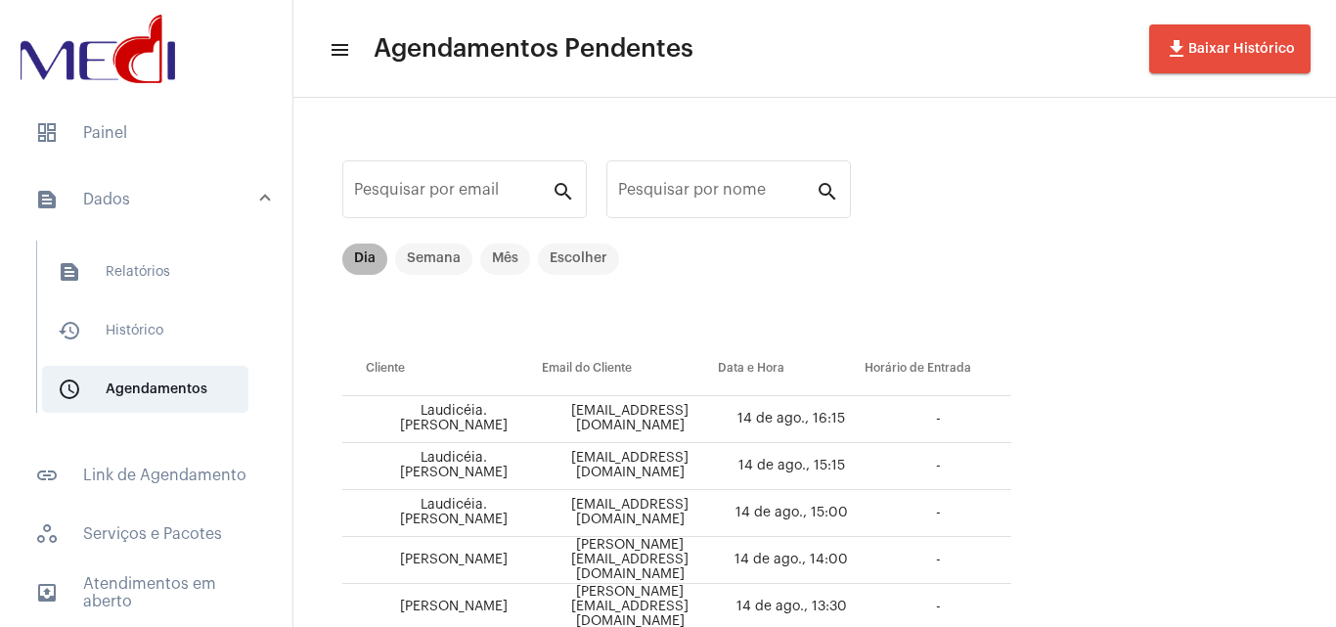
click at [377, 251] on mat-chip "Dia" at bounding box center [364, 259] width 45 height 31
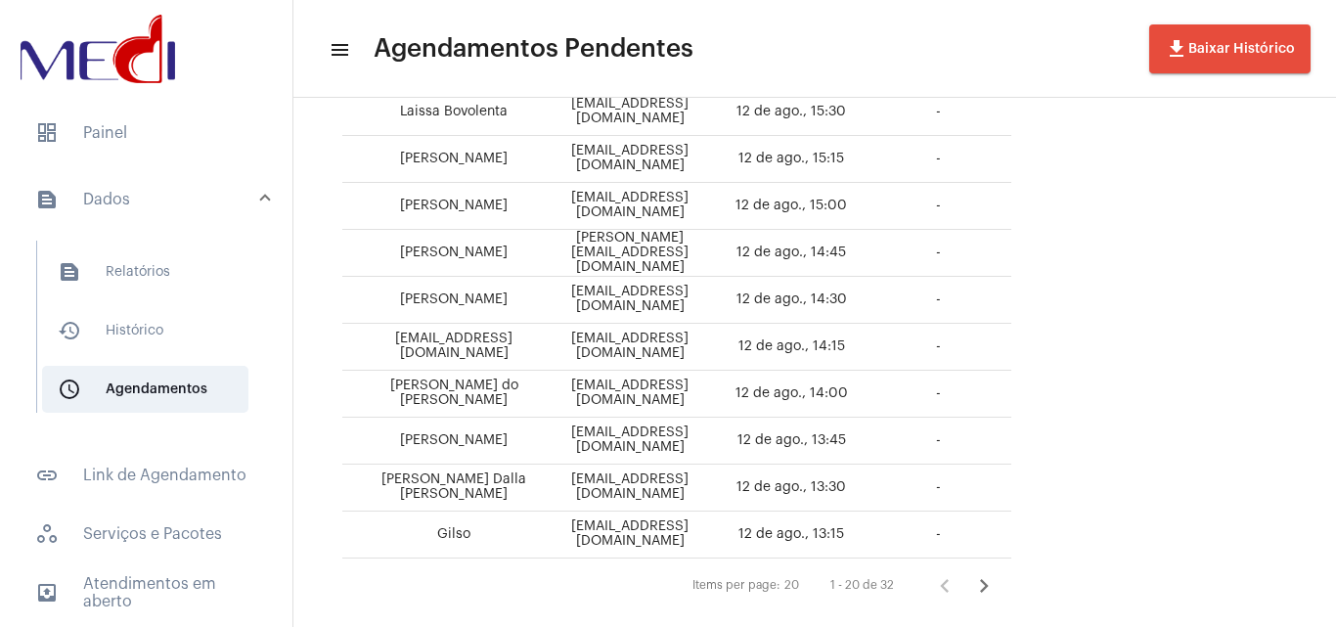
scroll to position [812, 0]
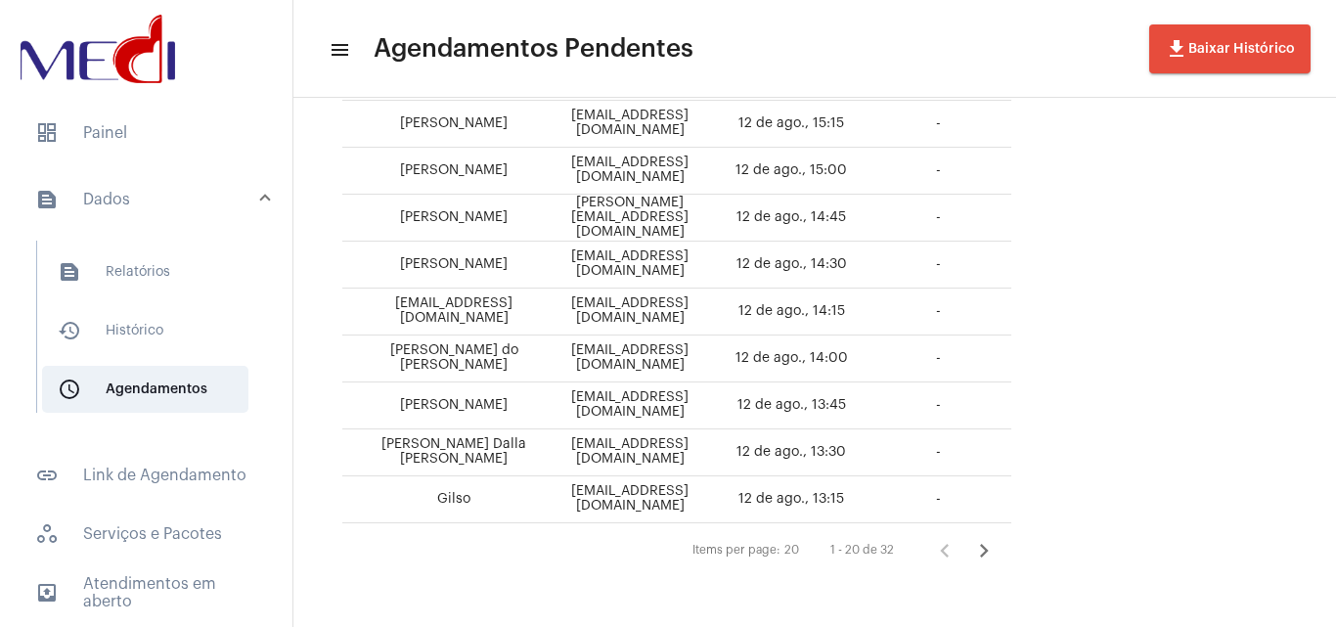
click at [998, 543] on icon "Próxima página" at bounding box center [983, 550] width 27 height 27
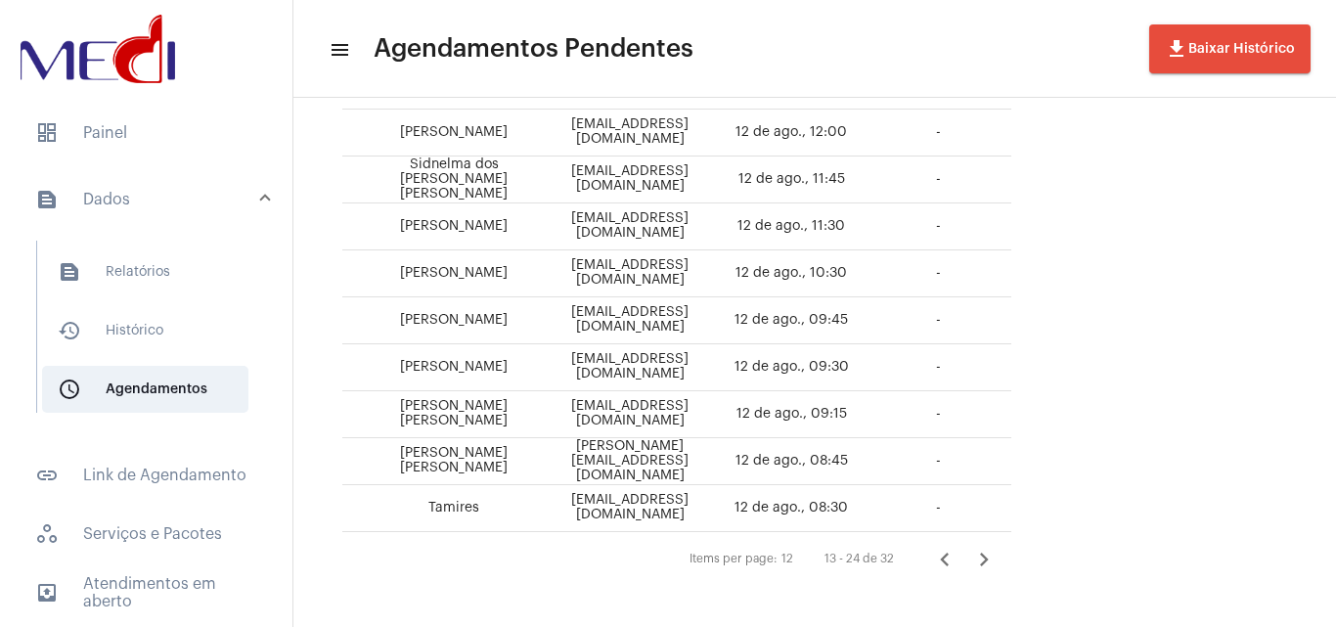
scroll to position [436, 0]
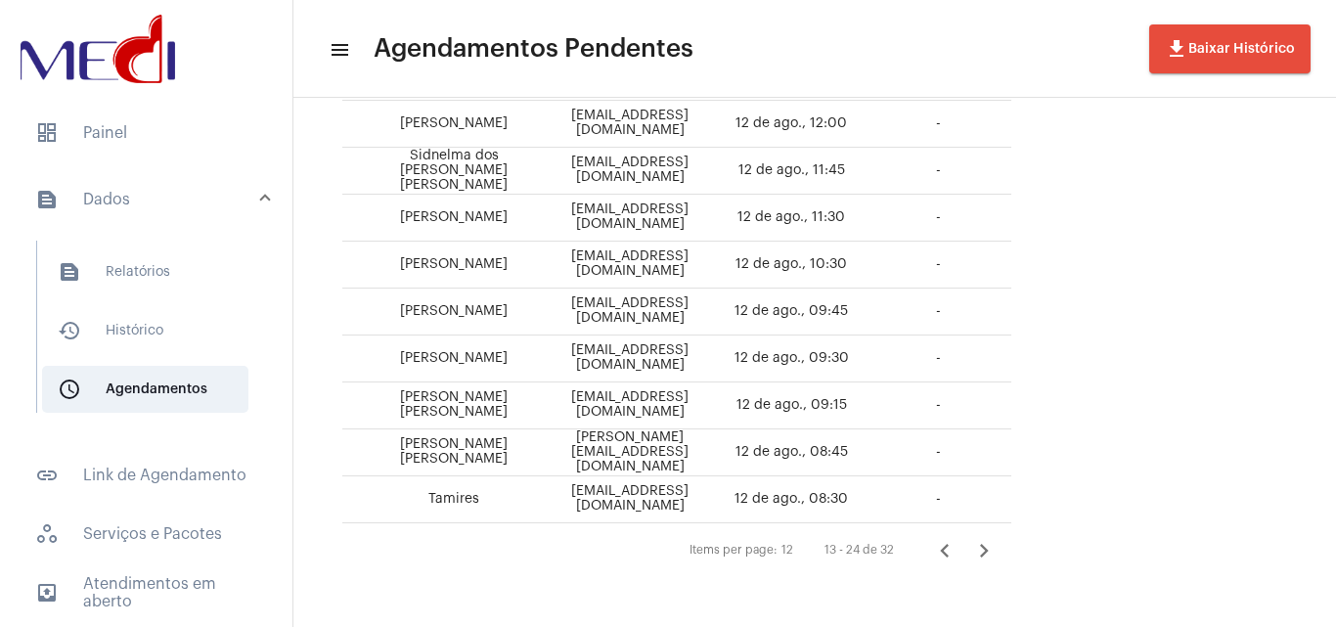
click at [958, 539] on icon "Página anterior" at bounding box center [944, 550] width 27 height 27
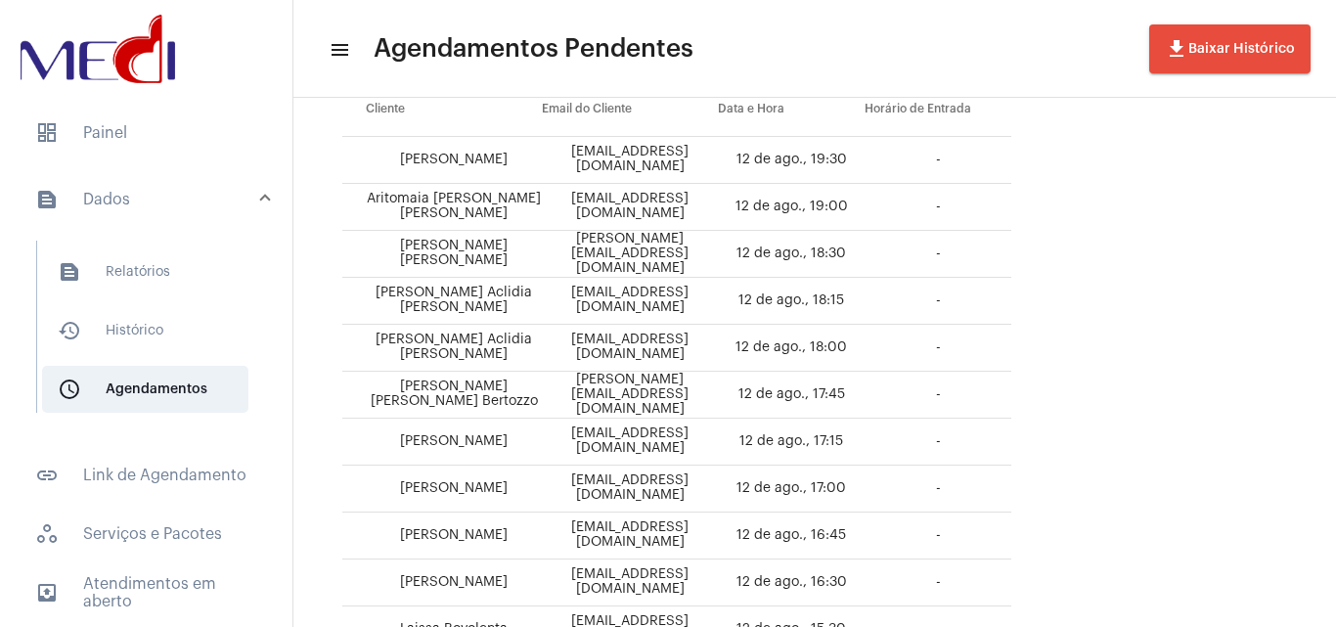
scroll to position [225, 0]
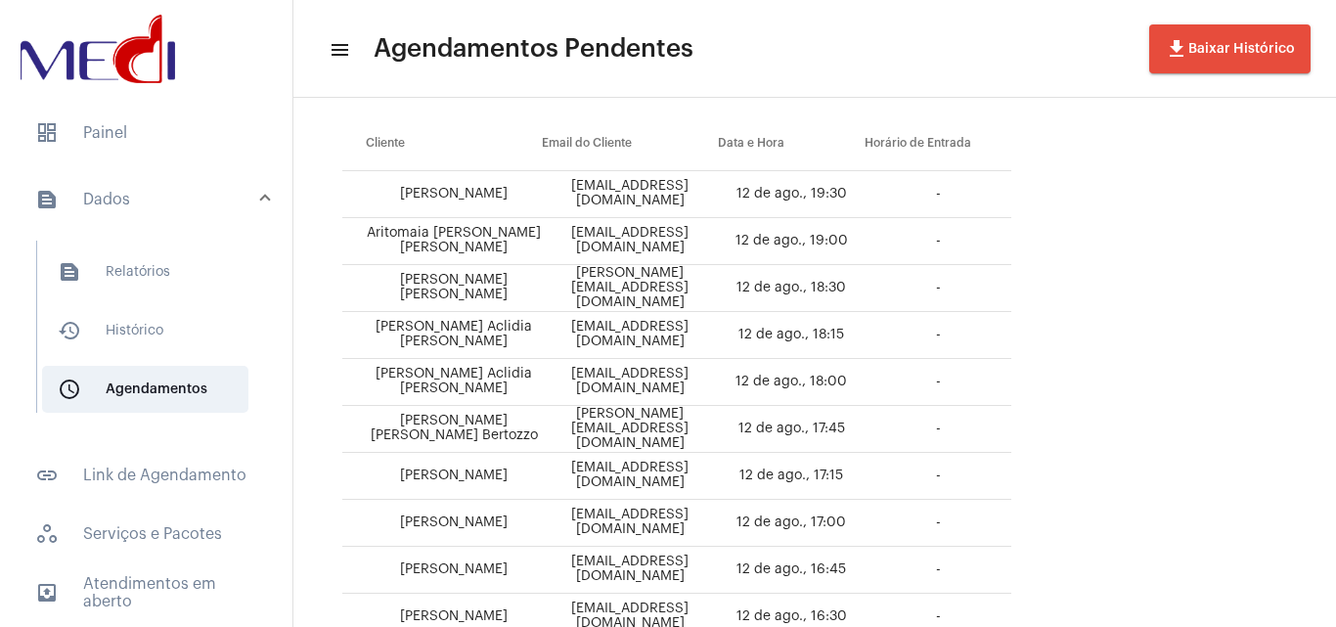
drag, startPoint x: 365, startPoint y: 332, endPoint x: 960, endPoint y: 362, distance: 596.4
drag, startPoint x: 397, startPoint y: 280, endPoint x: 1046, endPoint y: 299, distance: 649.7
click at [1011, 299] on tr "[PERSON_NAME] Pedreira [EMAIL_ADDRESS][DOMAIN_NAME] 12 de ago., 18:30 -" at bounding box center [676, 288] width 669 height 47
drag, startPoint x: 382, startPoint y: 236, endPoint x: 958, endPoint y: 220, distance: 576.3
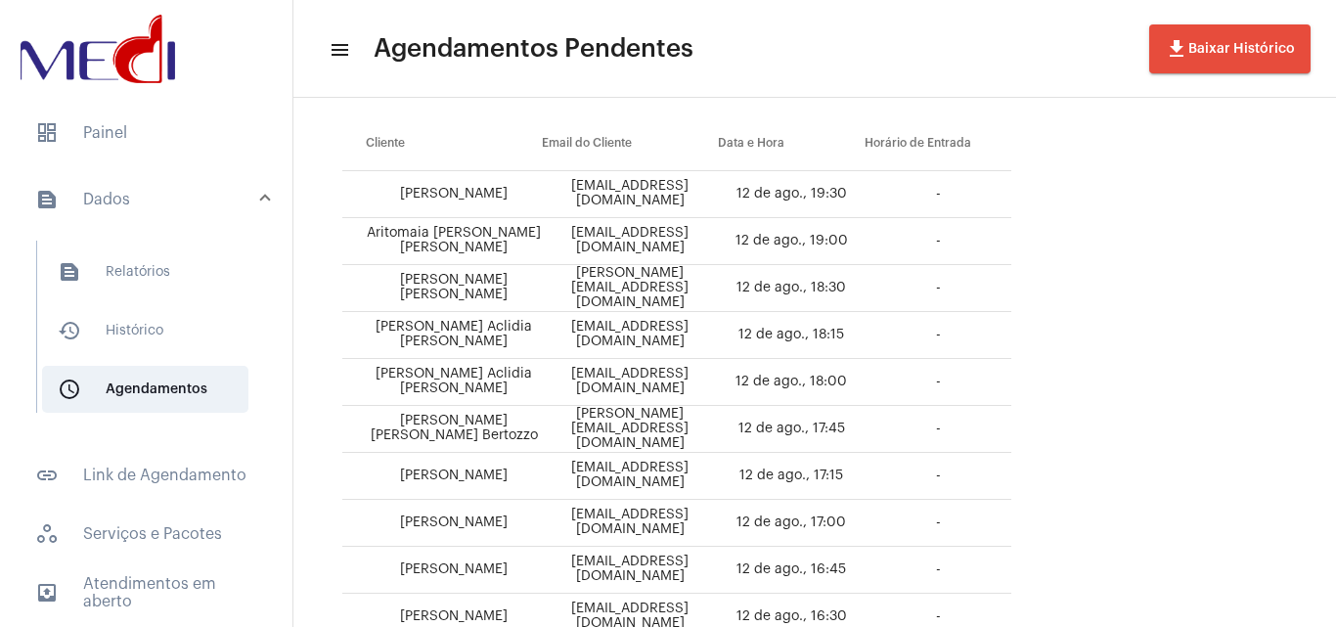
click at [958, 220] on tr "Aritomaia [PERSON_NAME] [PERSON_NAME] [EMAIL_ADDRESS][DOMAIN_NAME] 12 de ago., …" at bounding box center [676, 241] width 669 height 47
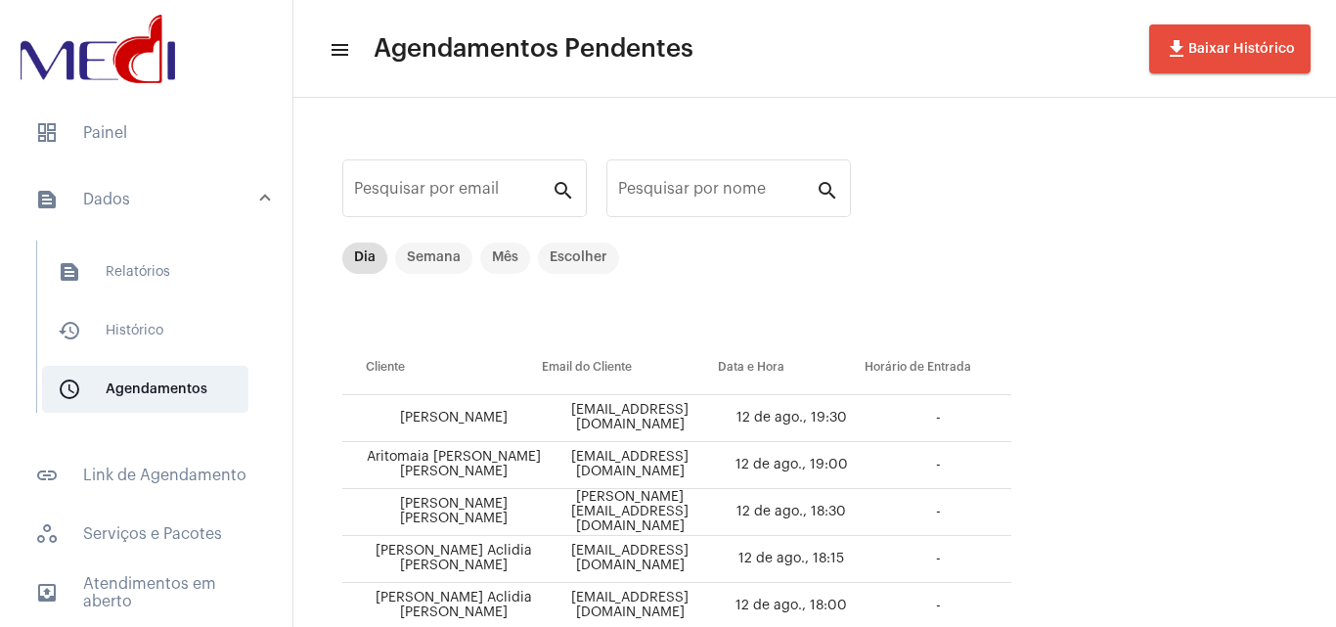
scroll to position [0, 0]
click at [480, 477] on td "Aritomaia [PERSON_NAME] [PERSON_NAME]" at bounding box center [442, 466] width 200 height 47
click at [486, 477] on td "Aritomaia [PERSON_NAME] [PERSON_NAME]" at bounding box center [442, 466] width 200 height 47
click at [152, 117] on span "dashboard Painel" at bounding box center [146, 133] width 253 height 47
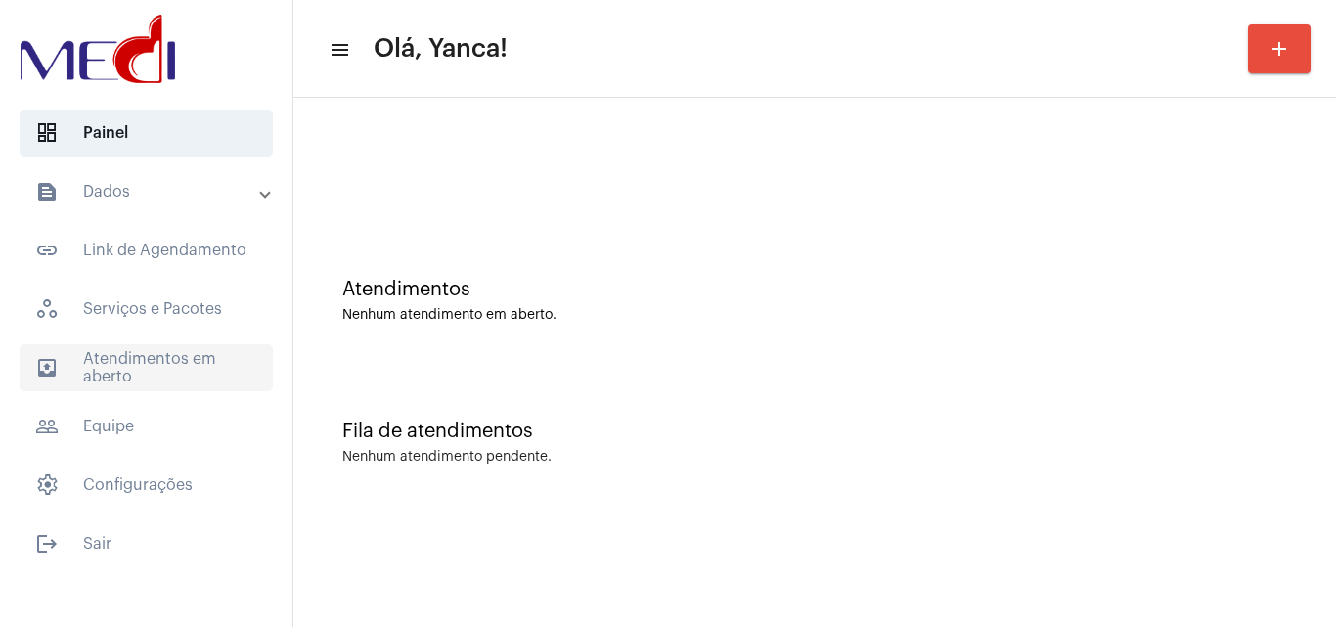
click at [121, 375] on span "outbox_outline Atendimentos em aberto" at bounding box center [146, 367] width 253 height 47
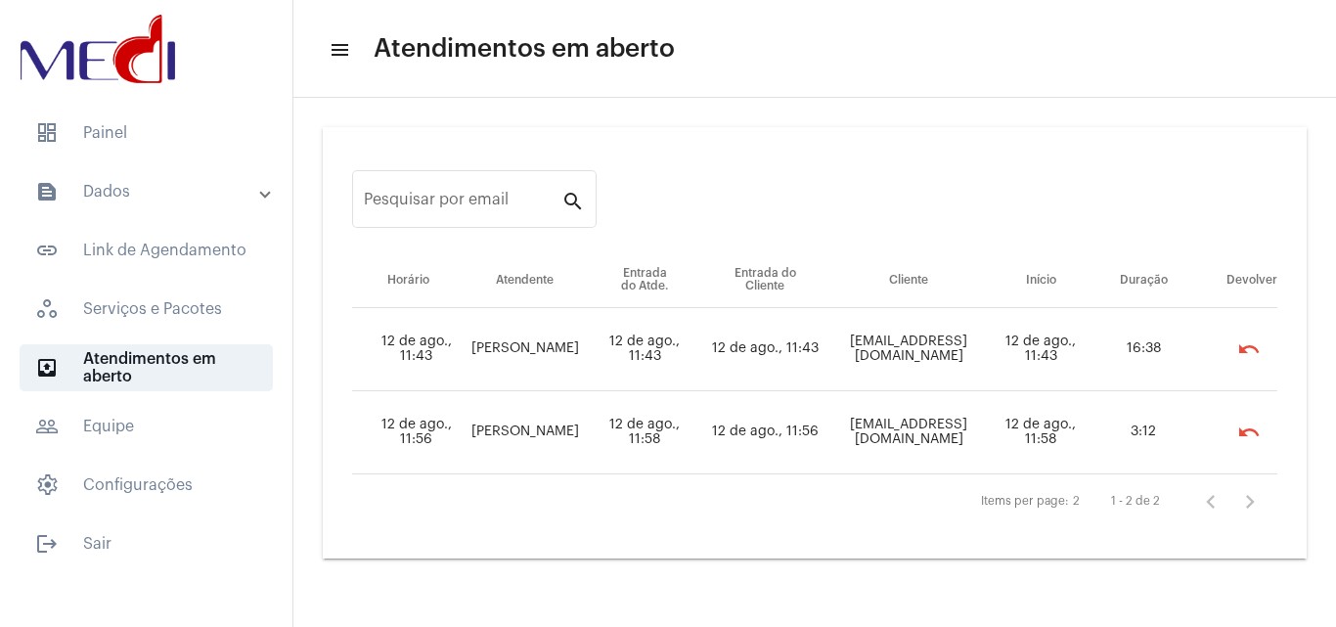
click at [938, 425] on td "[EMAIL_ADDRESS][DOMAIN_NAME]" at bounding box center [907, 432] width 165 height 83
click at [779, 524] on div "Items per page: 2 1 - 2 de 2" at bounding box center [814, 501] width 925 height 55
click at [115, 127] on span "dashboard Painel" at bounding box center [146, 133] width 253 height 47
